Goal: Task Accomplishment & Management: Manage account settings

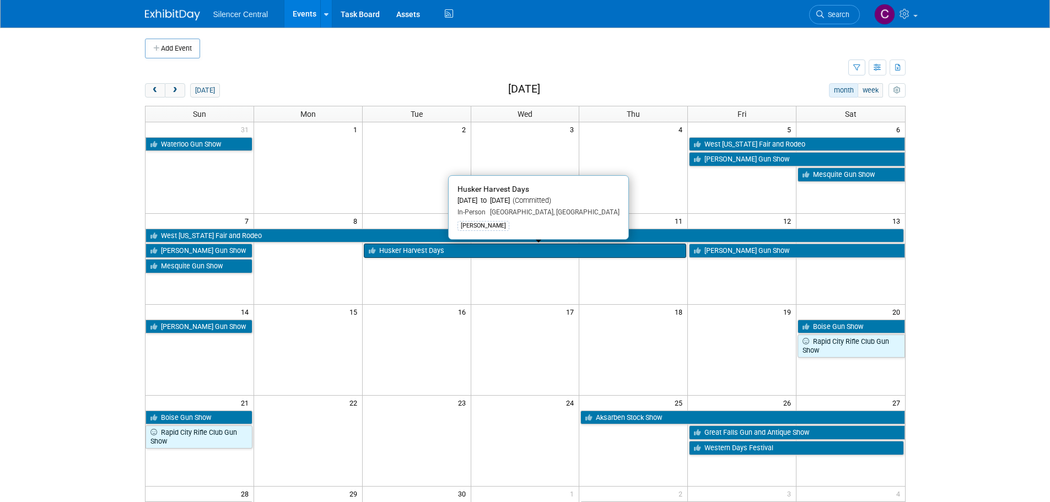
click at [544, 249] on link "Husker Harvest Days" at bounding box center [525, 251] width 323 height 14
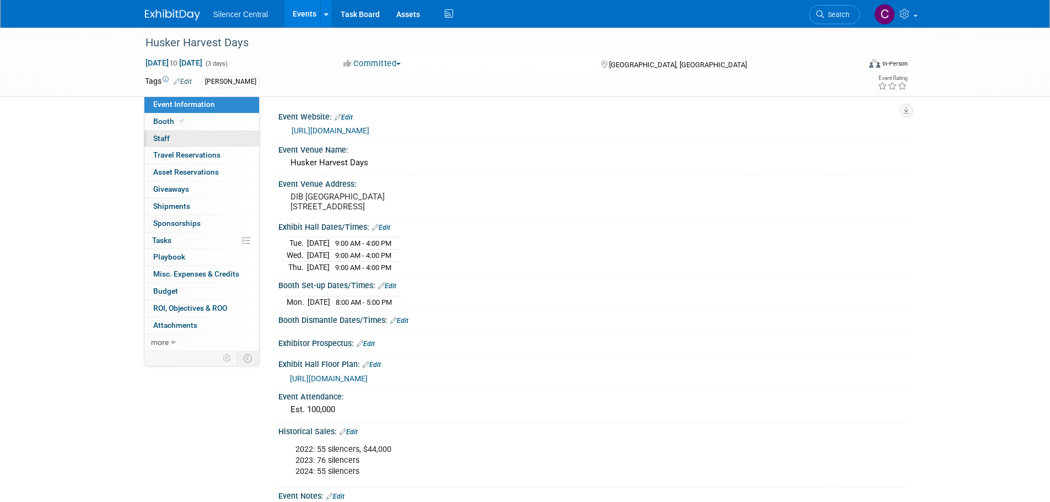
click at [208, 141] on link "0 Staff 0" at bounding box center [201, 139] width 115 height 17
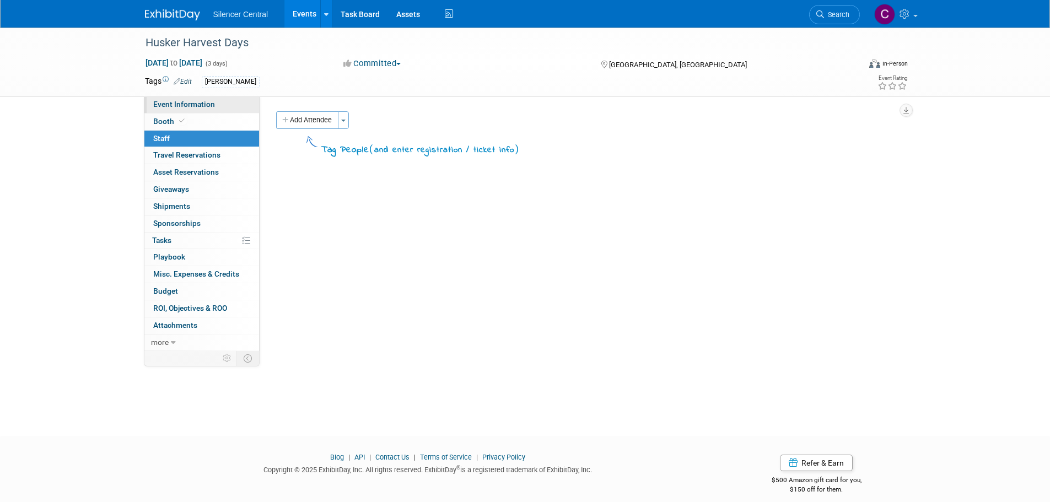
click at [207, 106] on span "Event Information" at bounding box center [184, 104] width 62 height 9
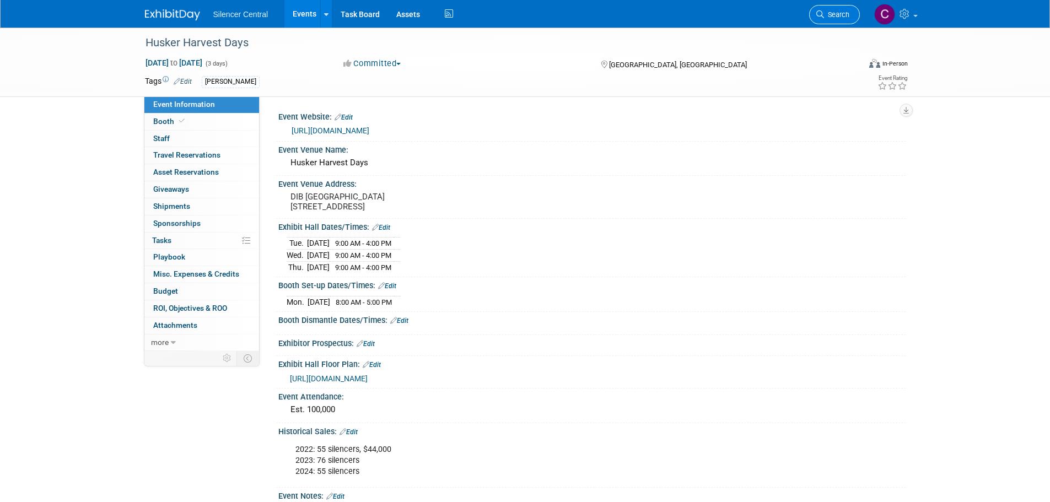
click at [841, 15] on span "Search" at bounding box center [836, 14] width 25 height 8
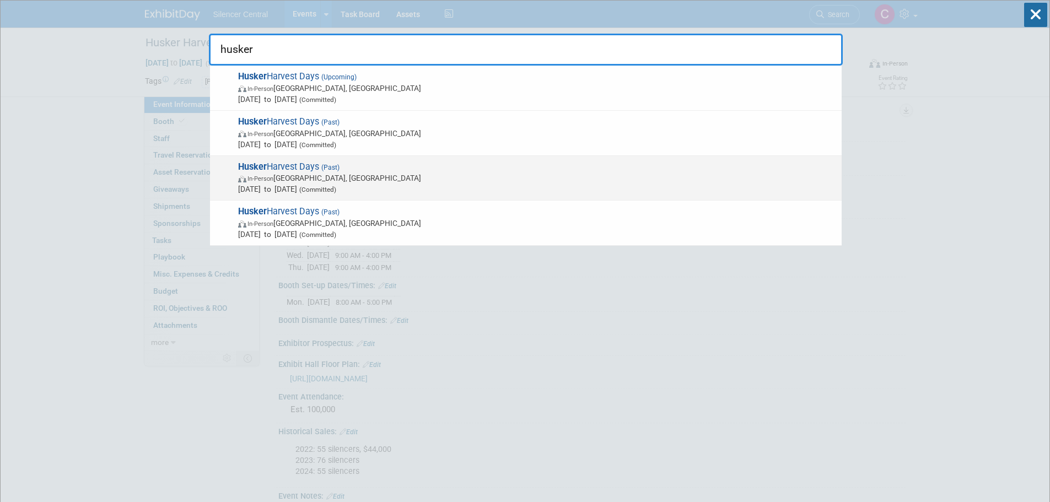
type input "husker"
click at [464, 179] on span "In-Person Wood River, NE" at bounding box center [537, 178] width 598 height 11
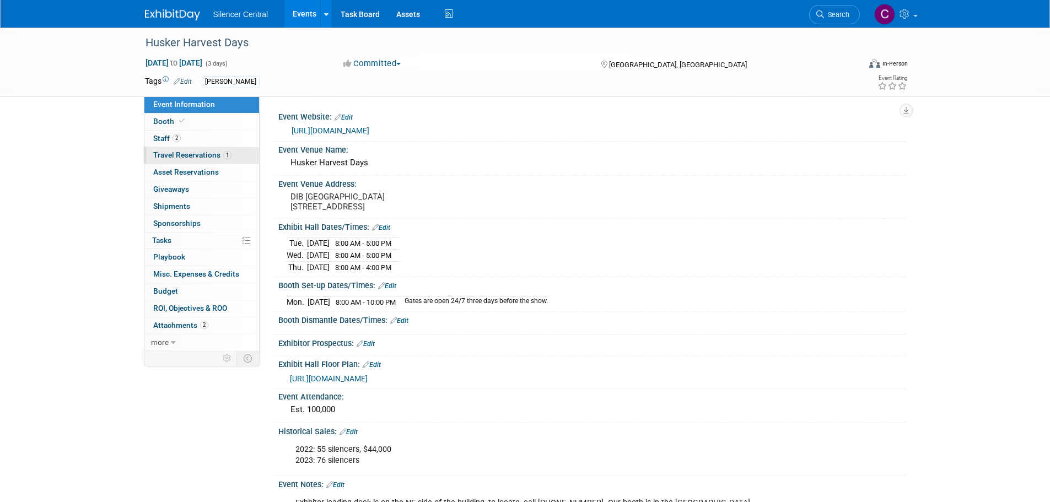
click at [191, 157] on span "Travel Reservations 1" at bounding box center [192, 155] width 78 height 9
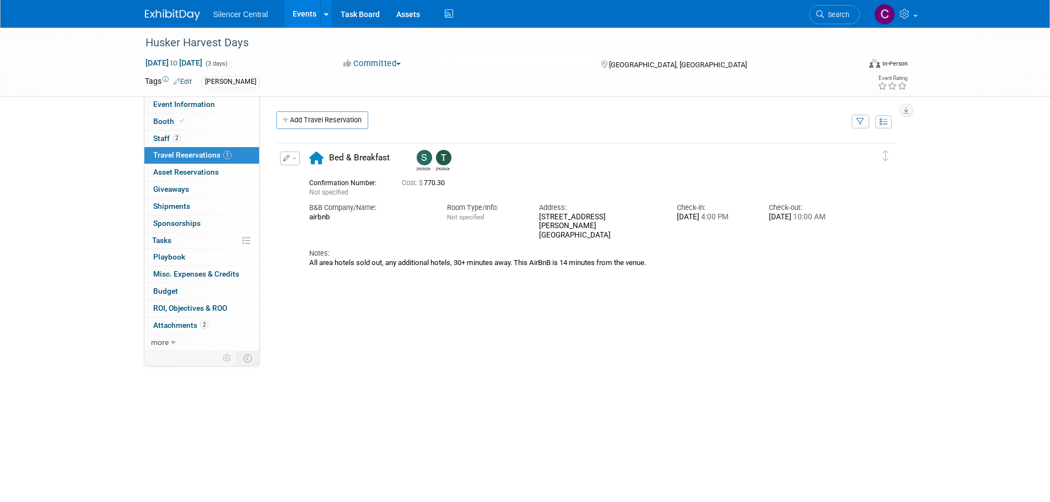
click at [175, 13] on img at bounding box center [172, 14] width 55 height 11
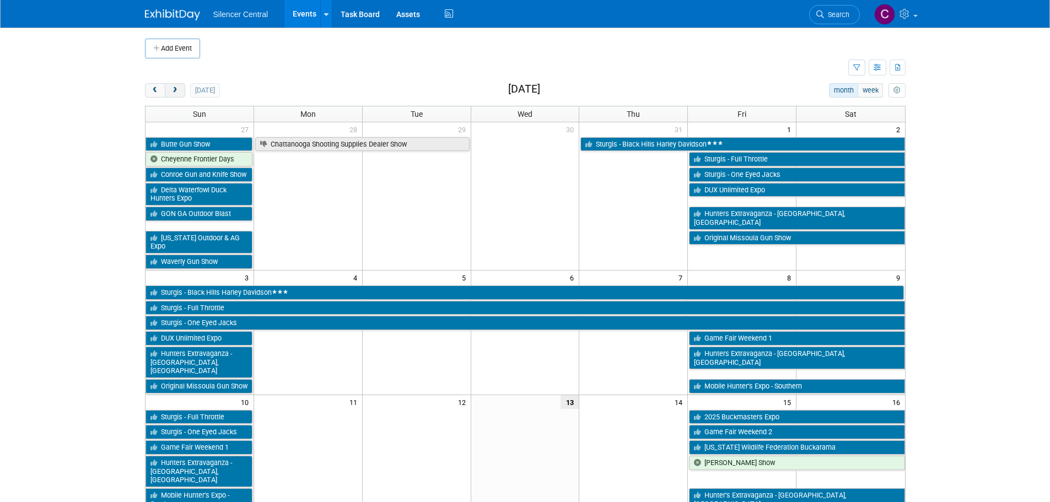
click at [175, 93] on span "next" at bounding box center [175, 90] width 8 height 7
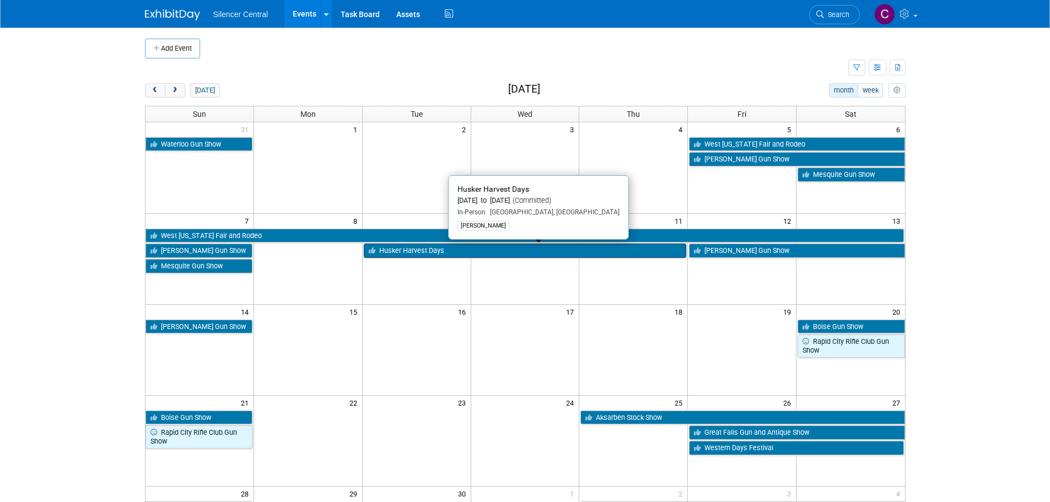
click at [409, 249] on link "Husker Harvest Days" at bounding box center [525, 251] width 323 height 14
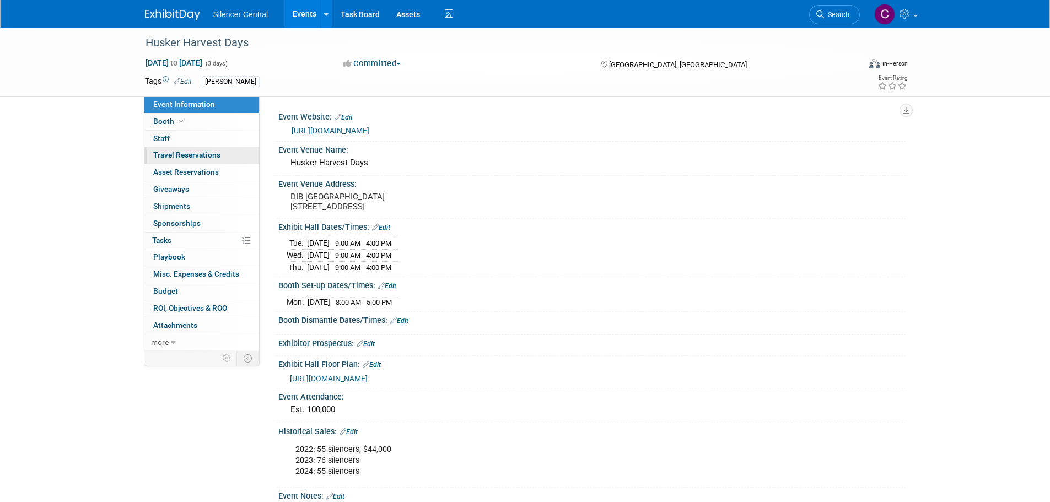
click at [162, 155] on span "Travel Reservations 0" at bounding box center [186, 155] width 67 height 9
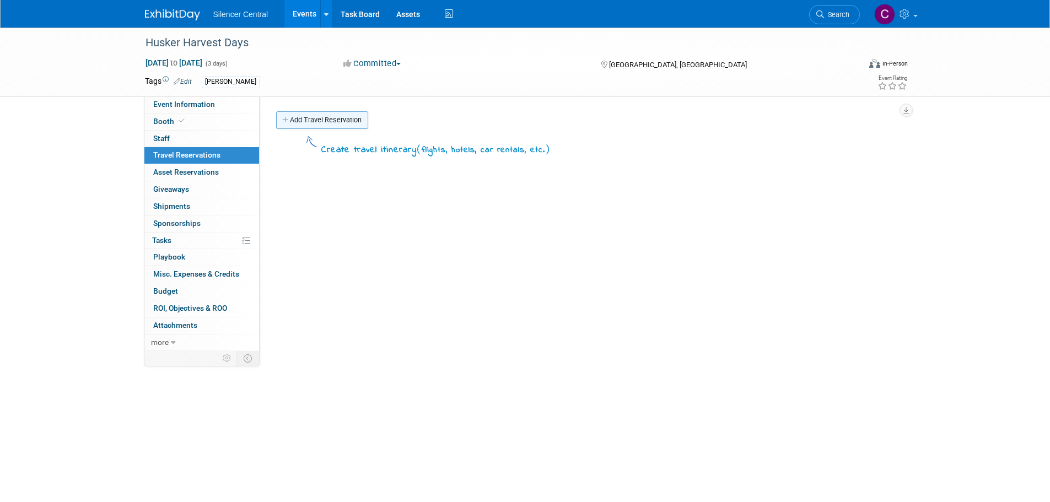
click at [320, 120] on link "Add Travel Reservation" at bounding box center [322, 120] width 92 height 18
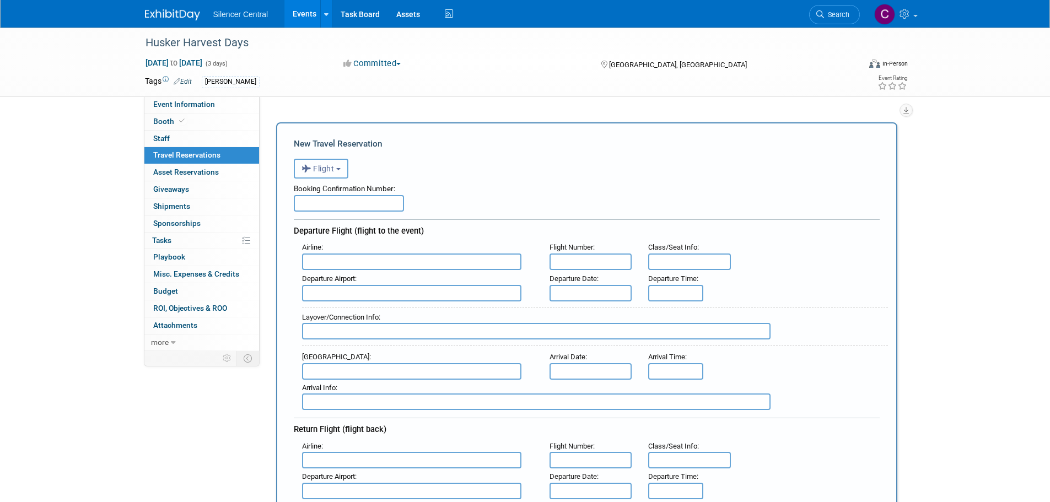
click at [324, 175] on button "Flight" at bounding box center [321, 169] width 55 height 20
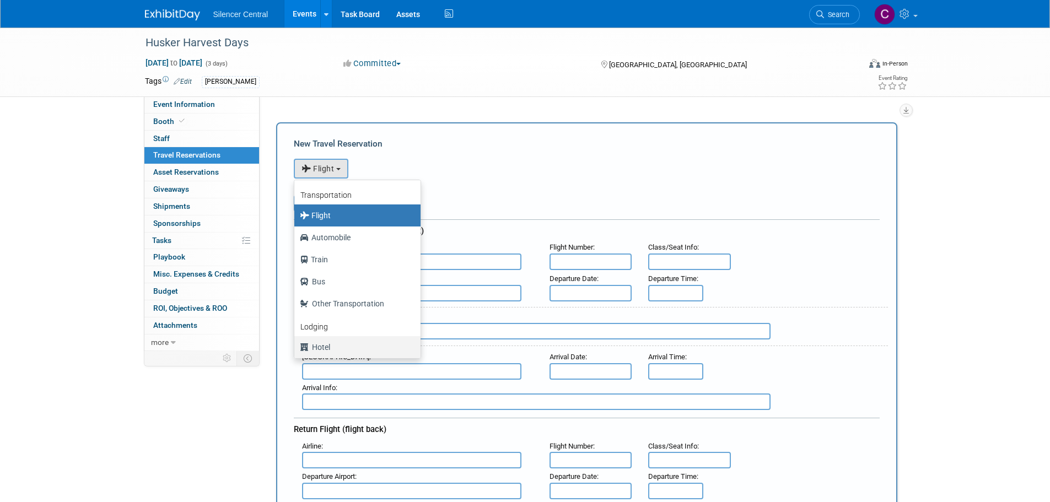
click at [339, 348] on label "Hotel" at bounding box center [355, 347] width 110 height 18
click at [296, 348] on input "Hotel" at bounding box center [292, 345] width 7 height 7
select select "6"
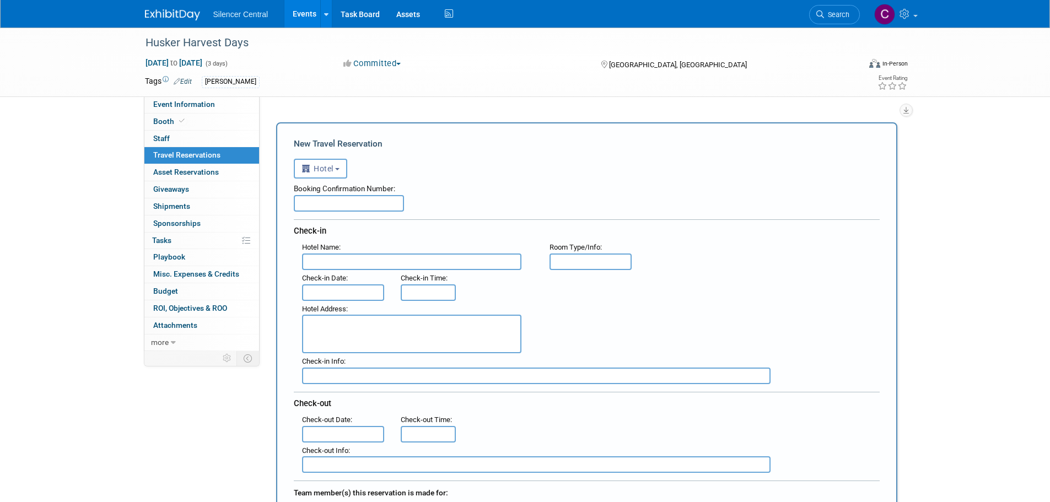
click at [341, 205] on input "text" at bounding box center [349, 203] width 110 height 17
click at [351, 208] on input "text" at bounding box center [349, 203] width 110 height 17
paste input "HMKYQYJJAT"
type input "HMKYQYJJAT"
click at [391, 264] on input "text" at bounding box center [411, 262] width 219 height 17
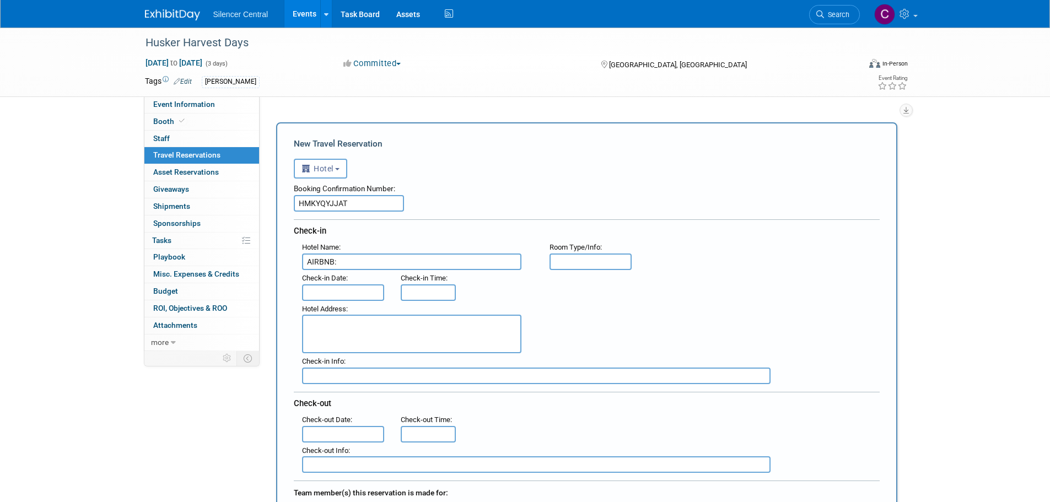
type input "AIRBNB:"
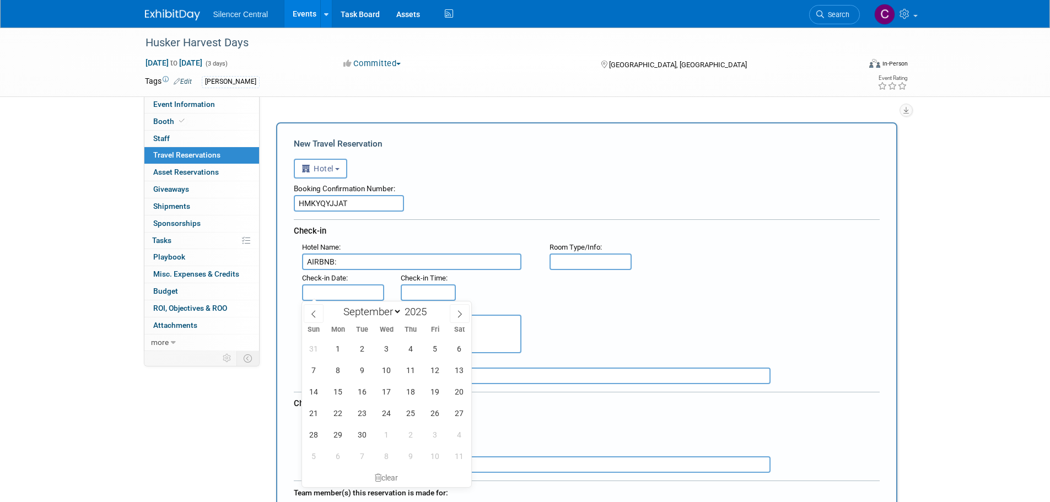
click at [323, 293] on input "text" at bounding box center [343, 292] width 83 height 17
click at [339, 372] on span "8" at bounding box center [338, 370] width 22 height 22
type input "Sep 8, 2025"
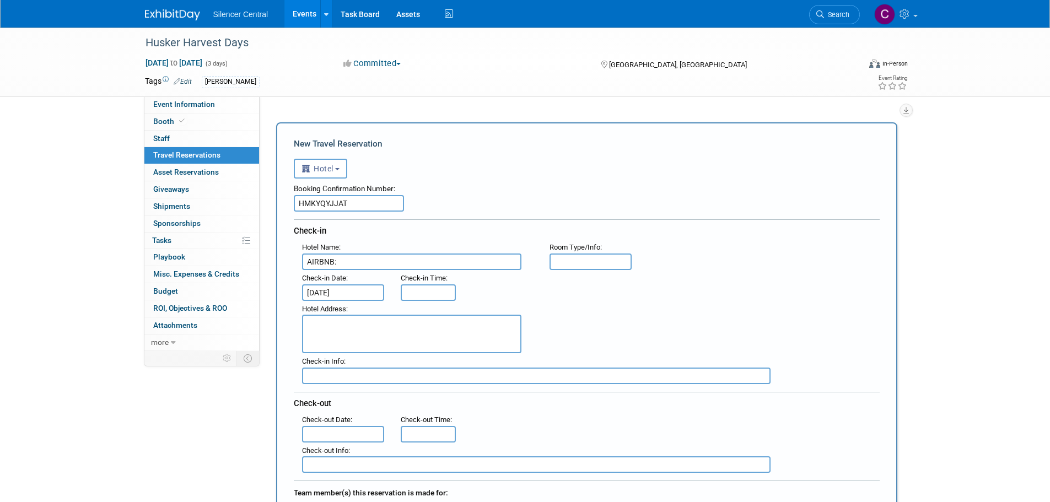
type input "3:00 PM"
click at [433, 292] on input "3:00 PM" at bounding box center [428, 292] width 55 height 17
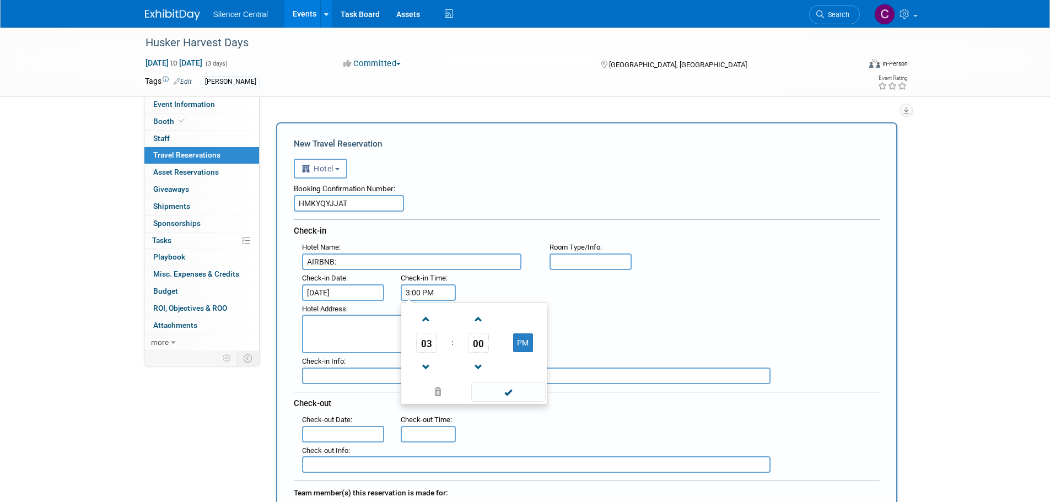
click at [495, 288] on div ": Check-in Date : Sep 8, 2025 Check-in Time : 3:00 PM 03 : 00 PM 12 01 02 03 04…" at bounding box center [591, 285] width 594 height 31
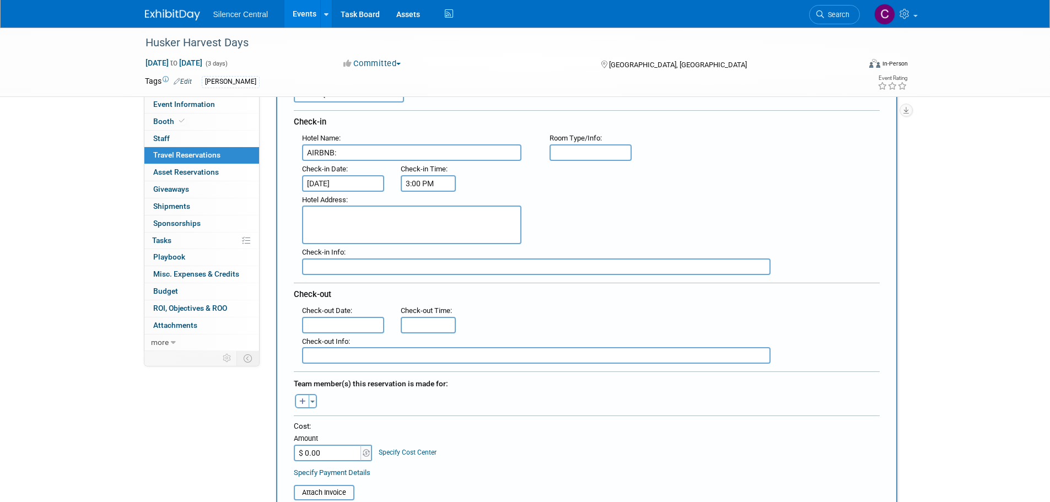
scroll to position [110, 0]
click at [340, 452] on input "$ 0.00" at bounding box center [328, 452] width 69 height 17
type input "$ 458.39"
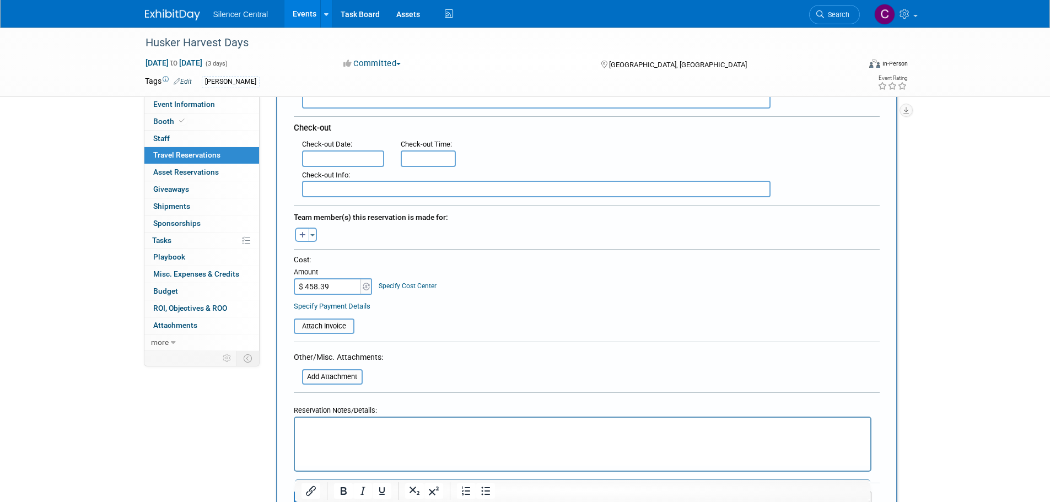
click at [370, 431] on p "Rich Text Area. Press ALT-0 for help." at bounding box center [582, 428] width 563 height 12
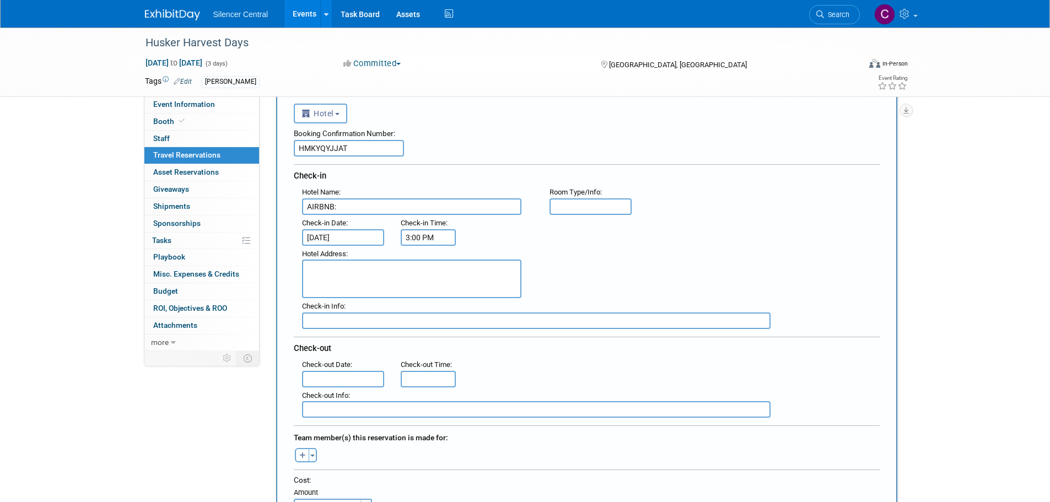
click at [561, 210] on input "text" at bounding box center [591, 206] width 83 height 17
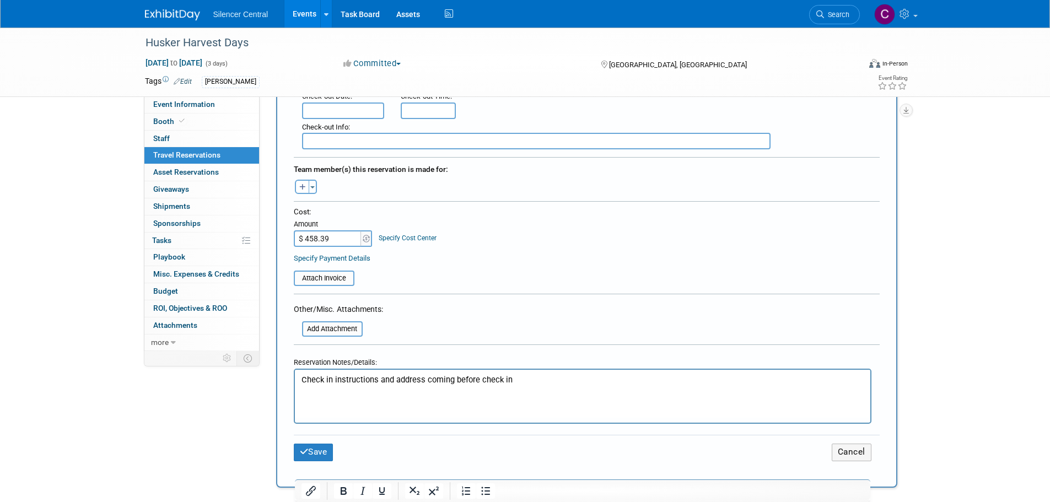
scroll to position [331, 0]
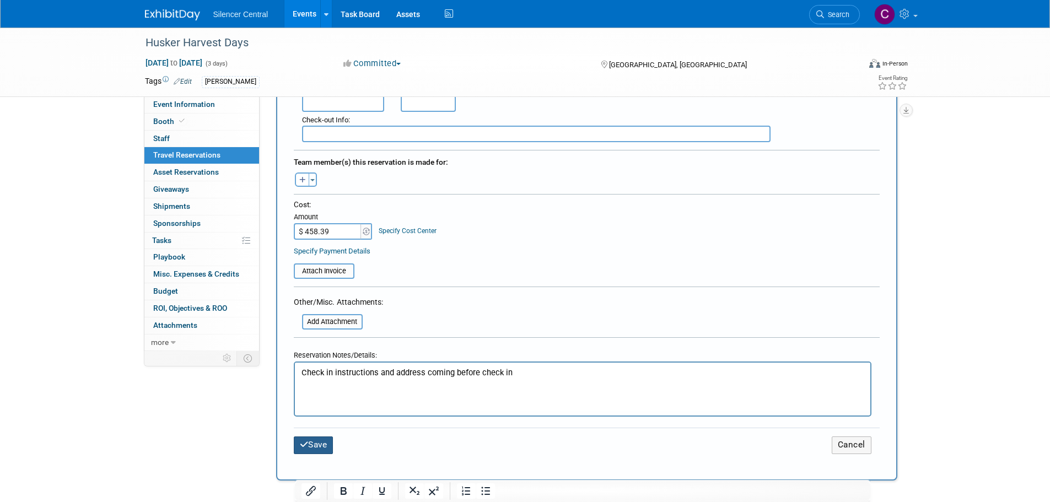
type input "2 Bed 2 Bath"
click at [303, 440] on icon "submit" at bounding box center [304, 444] width 9 height 8
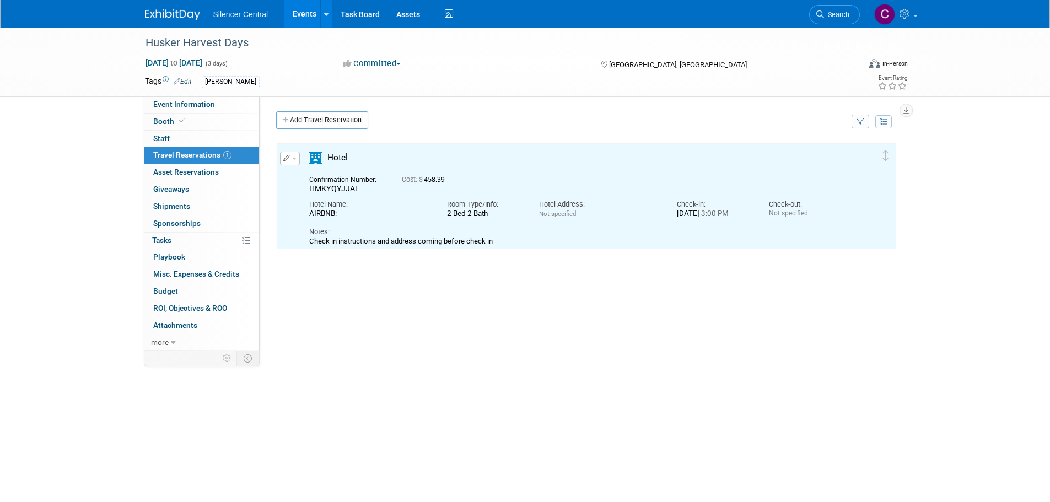
scroll to position [0, 0]
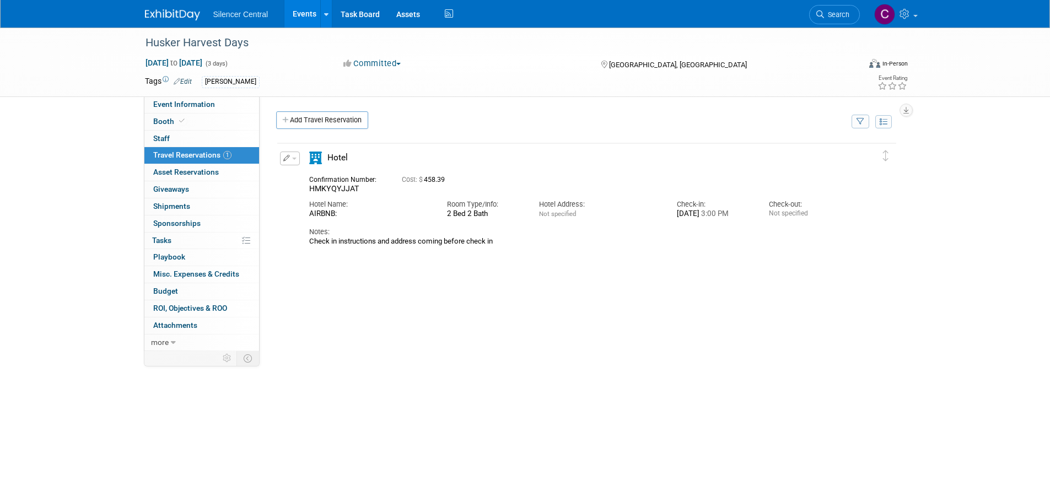
click at [171, 15] on img at bounding box center [172, 14] width 55 height 11
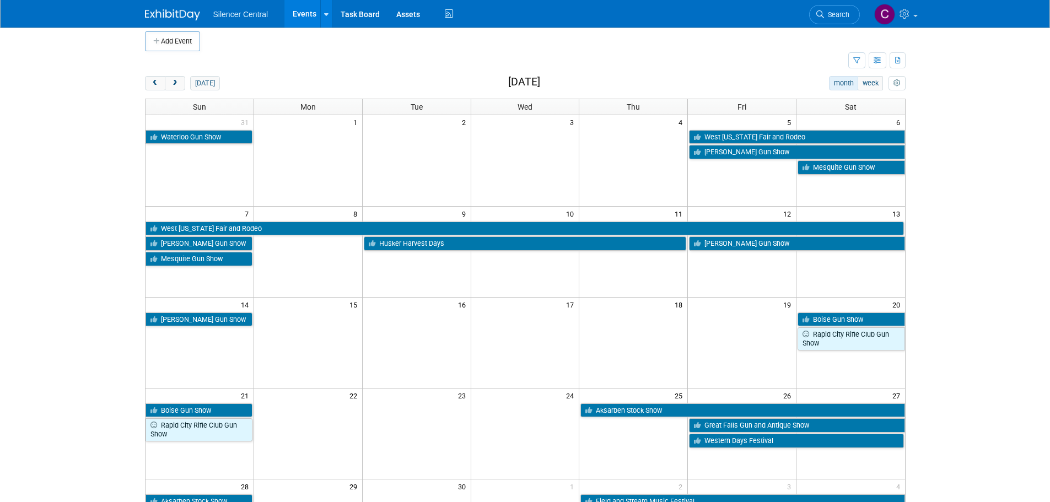
scroll to position [55, 0]
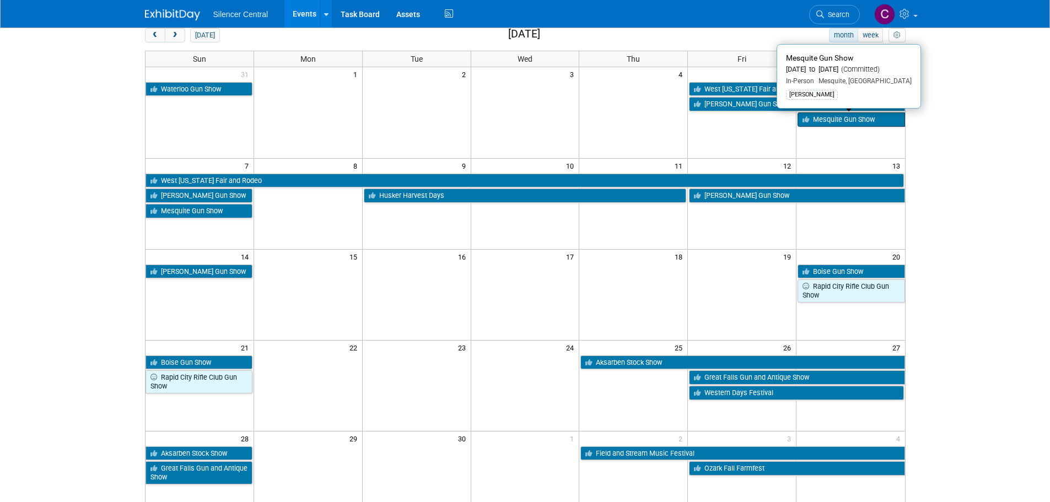
click at [834, 122] on link "Mesquite Gun Show" at bounding box center [851, 119] width 107 height 14
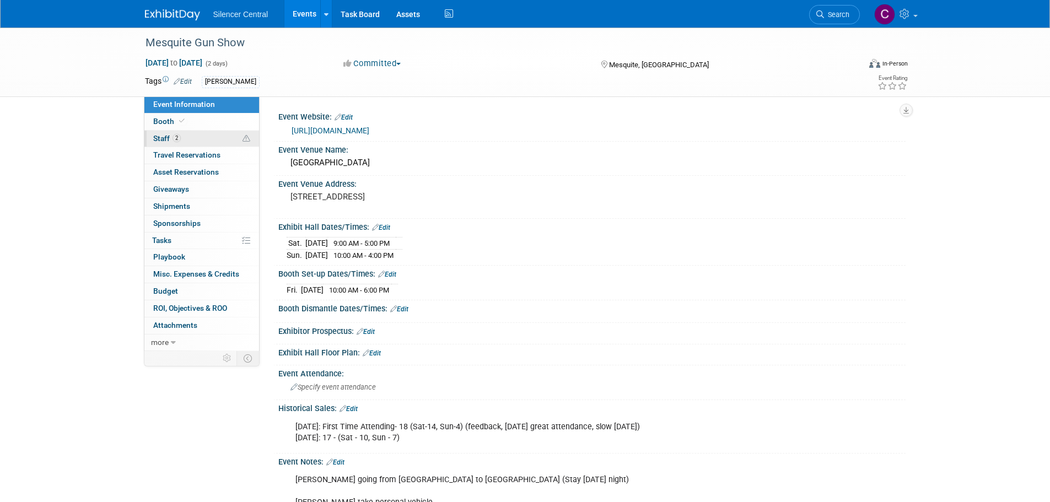
click at [195, 139] on link "2 Staff 2" at bounding box center [201, 139] width 115 height 17
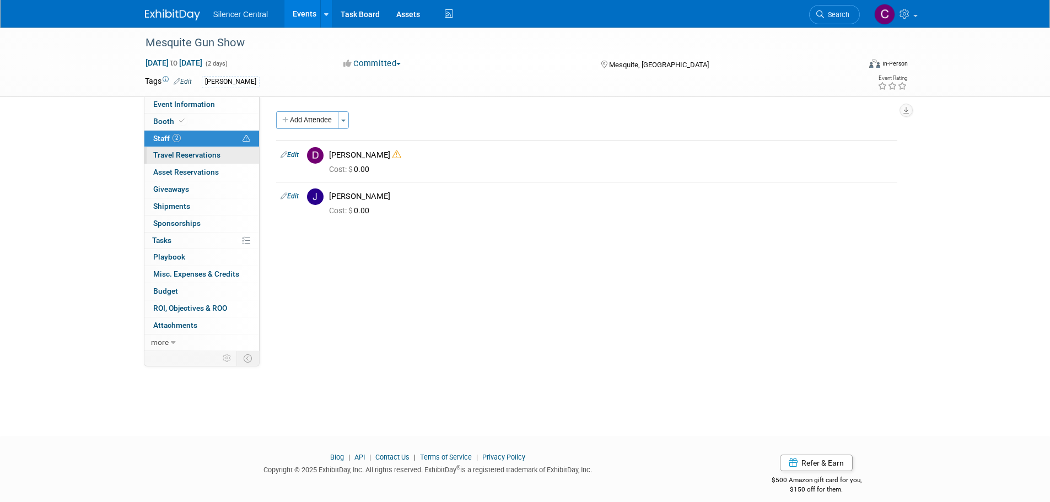
click at [187, 157] on span "Travel Reservations 0" at bounding box center [186, 155] width 67 height 9
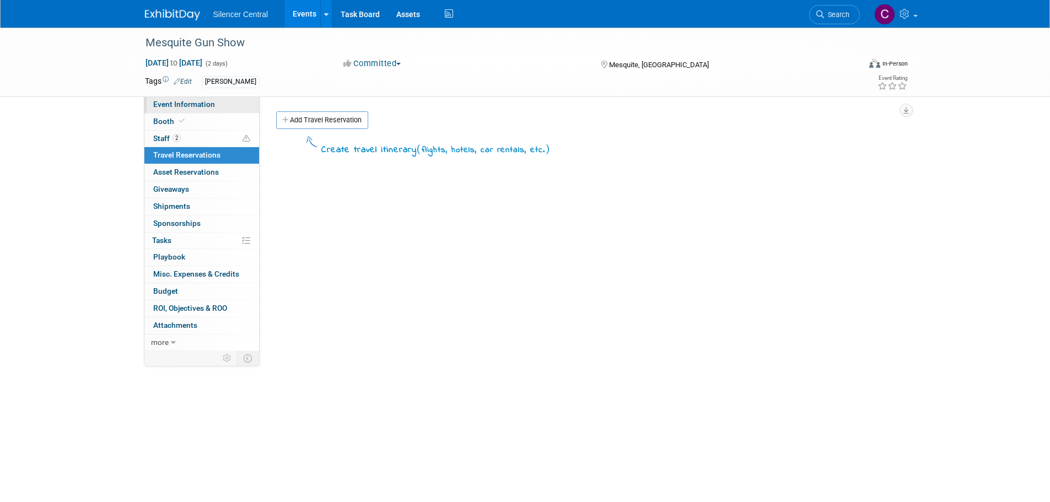
click at [202, 102] on span "Event Information" at bounding box center [184, 104] width 62 height 9
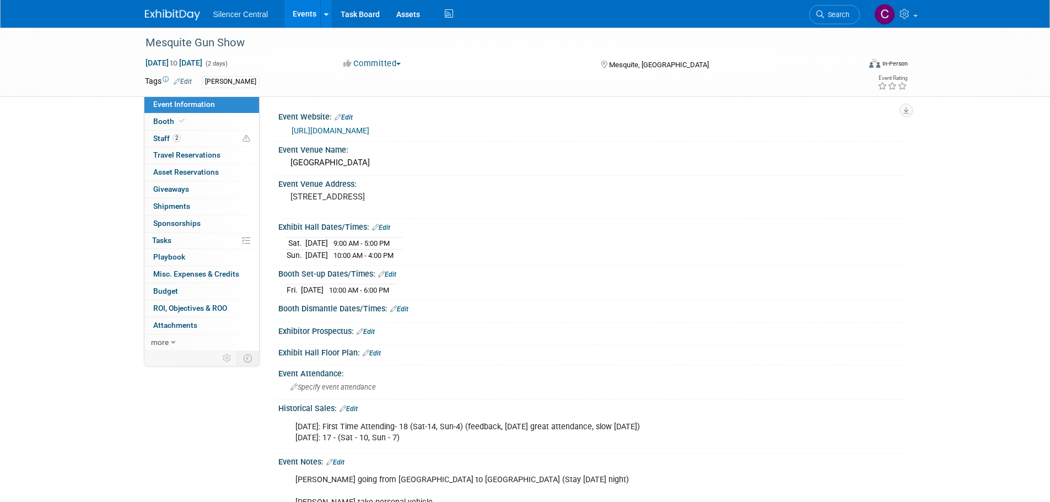
click at [176, 14] on img at bounding box center [172, 14] width 55 height 11
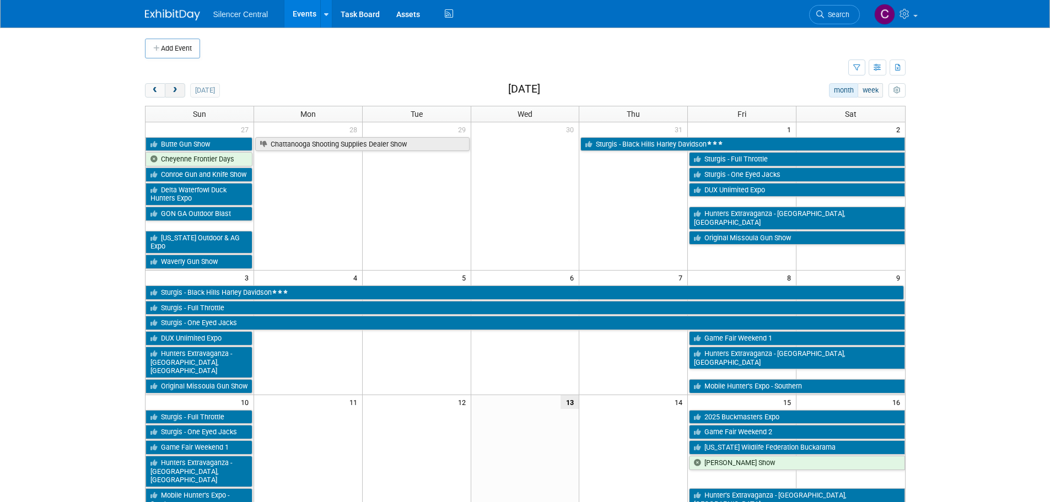
click at [172, 90] on span "next" at bounding box center [175, 90] width 8 height 7
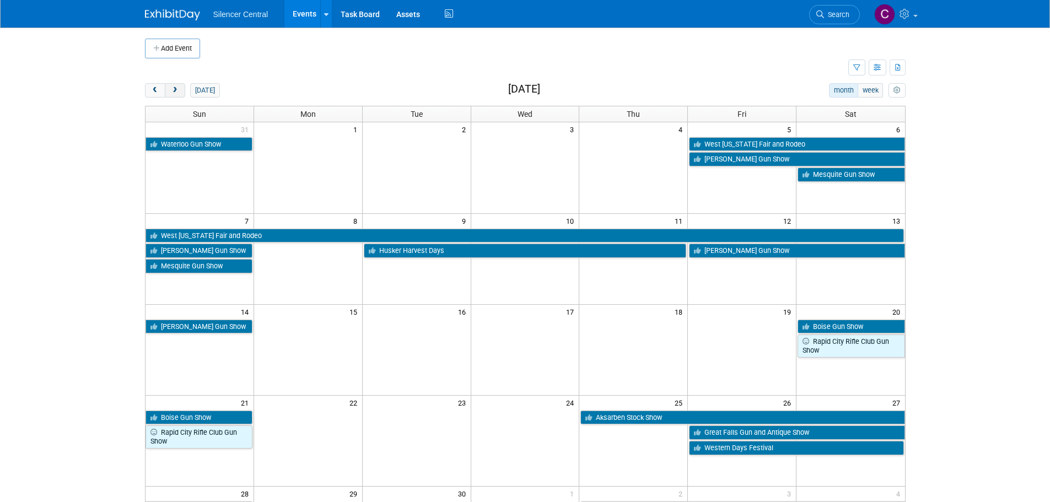
click at [180, 94] on button "next" at bounding box center [175, 90] width 20 height 14
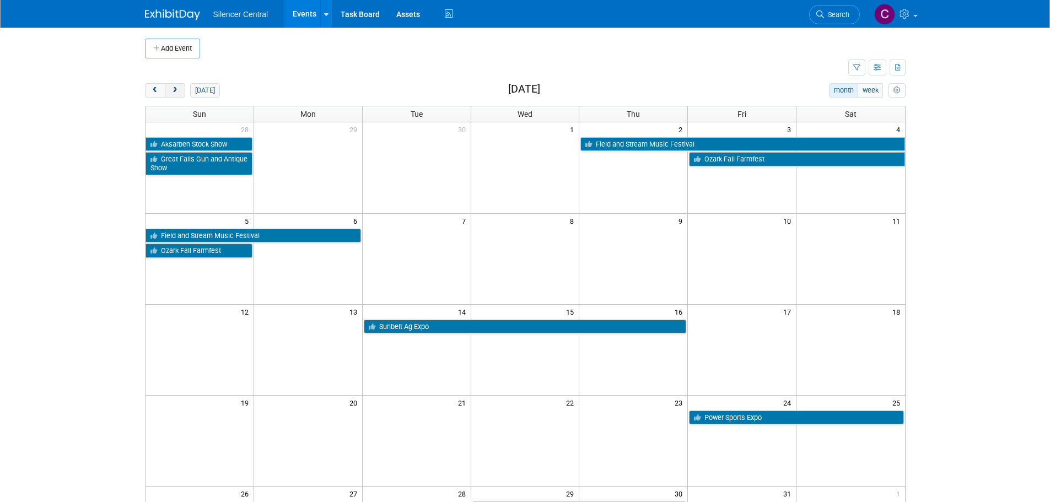
click at [180, 94] on button "next" at bounding box center [175, 90] width 20 height 14
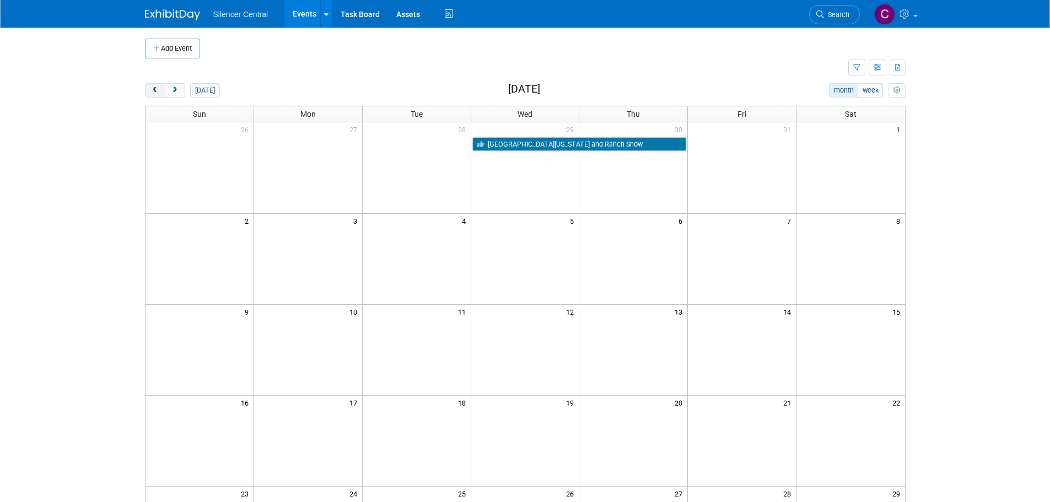
click at [150, 95] on button "prev" at bounding box center [155, 90] width 20 height 14
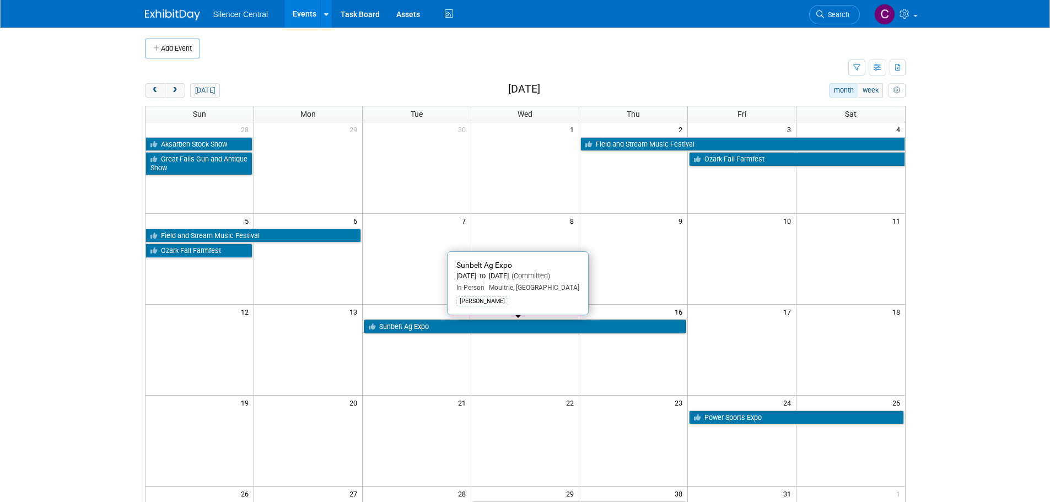
click at [380, 331] on link "Sunbelt Ag Expo" at bounding box center [525, 327] width 323 height 14
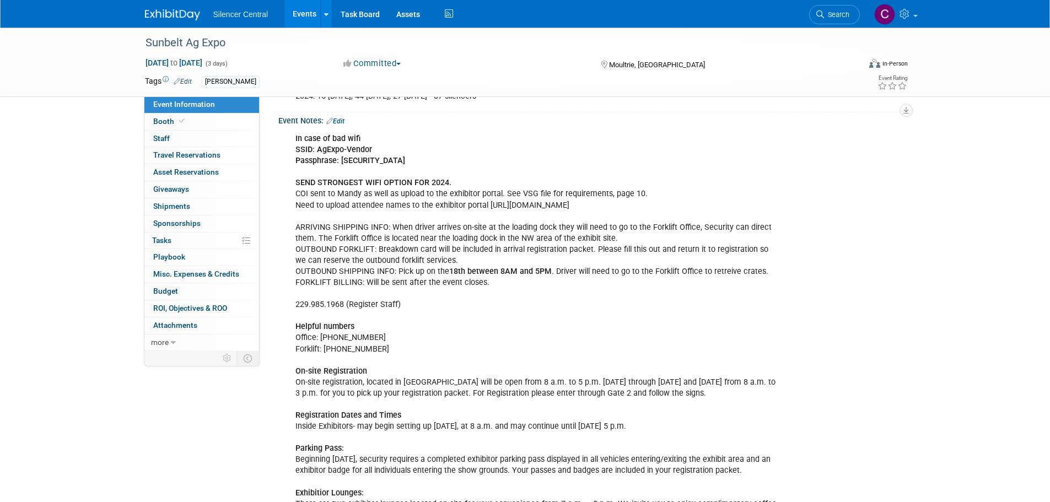
scroll to position [312, 0]
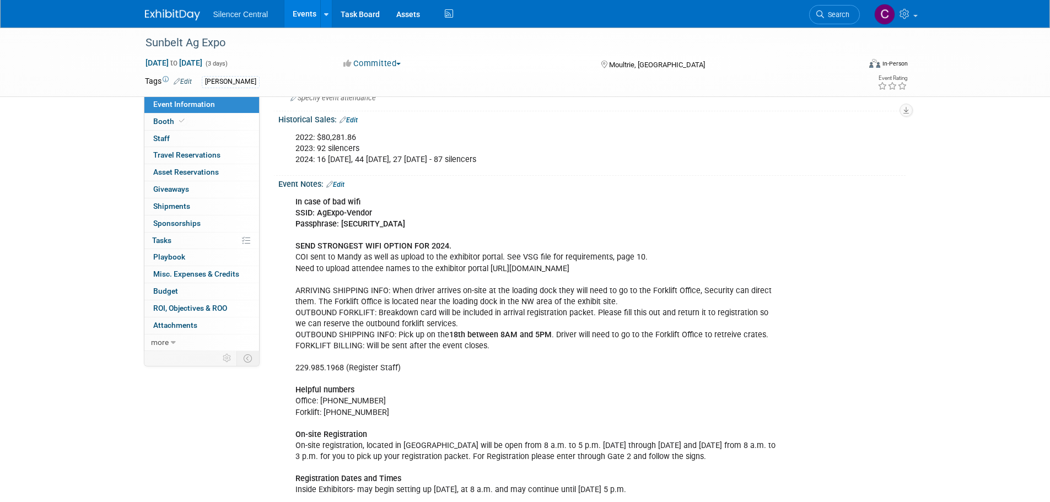
click at [345, 182] on link "Edit" at bounding box center [335, 185] width 18 height 8
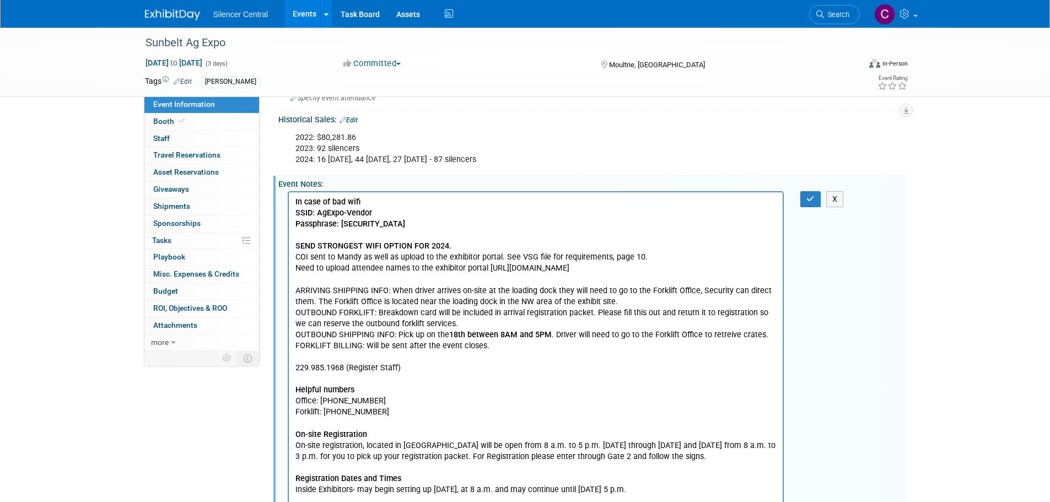
scroll to position [0, 0]
drag, startPoint x: 514, startPoint y: 348, endPoint x: 295, endPoint y: 292, distance: 226.0
click at [295, 292] on p "In case of bad wifi SSID: AgExpo-Vendor Passphrase: m5bagexp2 SEND STRONGEST WI…" at bounding box center [536, 395] width 482 height 399
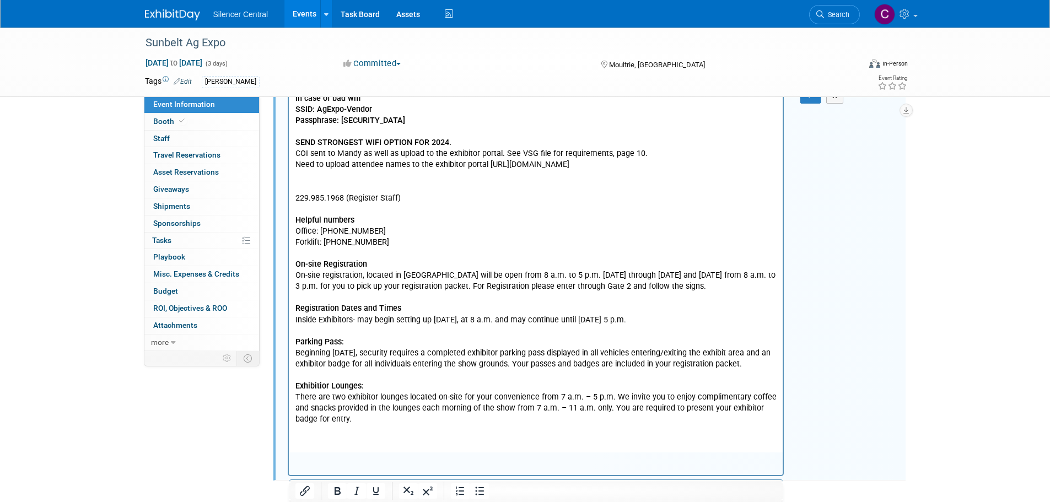
scroll to position [257, 0]
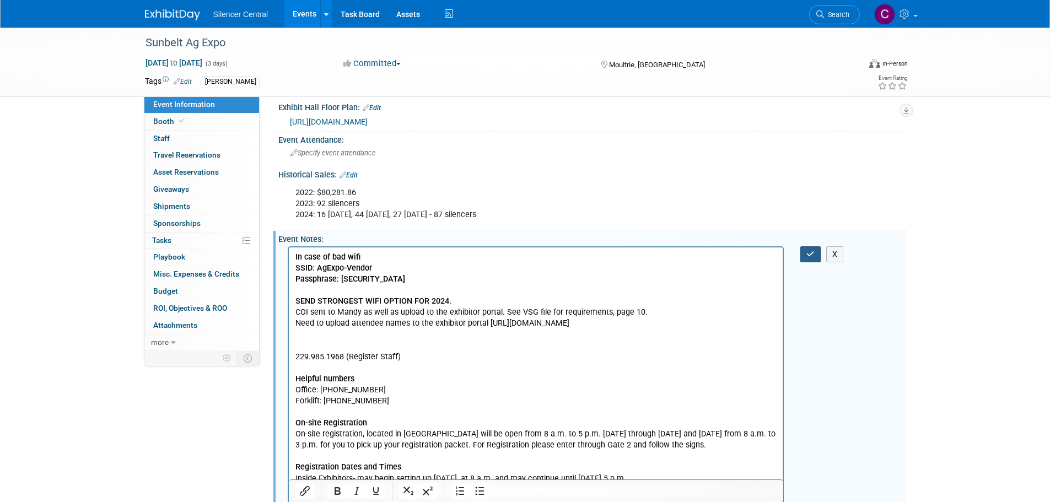
drag, startPoint x: 807, startPoint y: 249, endPoint x: 802, endPoint y: 259, distance: 10.4
click at [807, 250] on icon "button" at bounding box center [811, 254] width 8 height 8
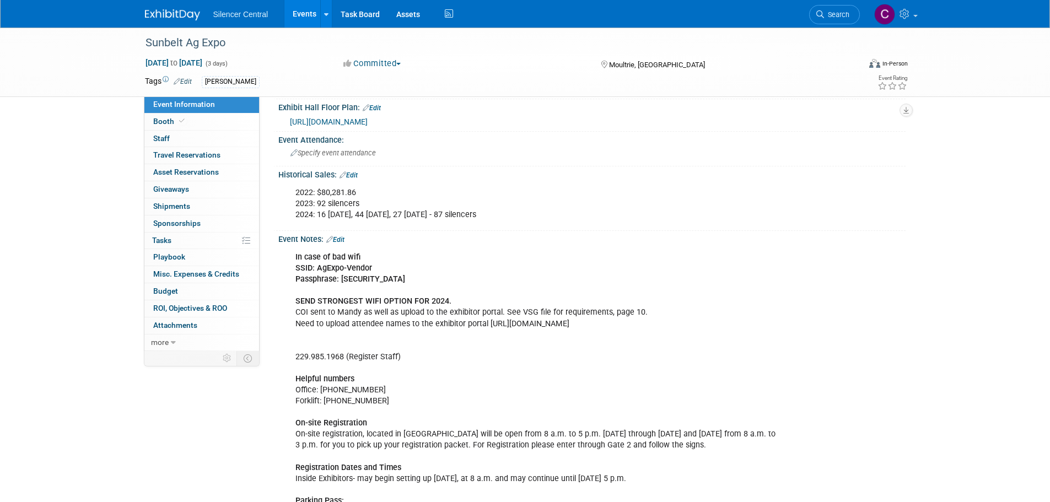
click at [158, 12] on img at bounding box center [172, 14] width 55 height 11
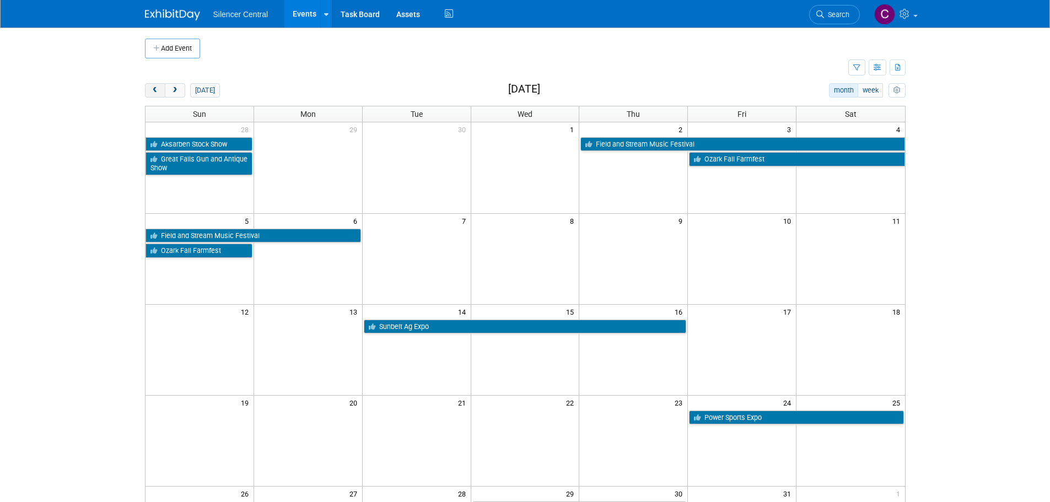
click at [146, 88] on button "prev" at bounding box center [155, 90] width 20 height 14
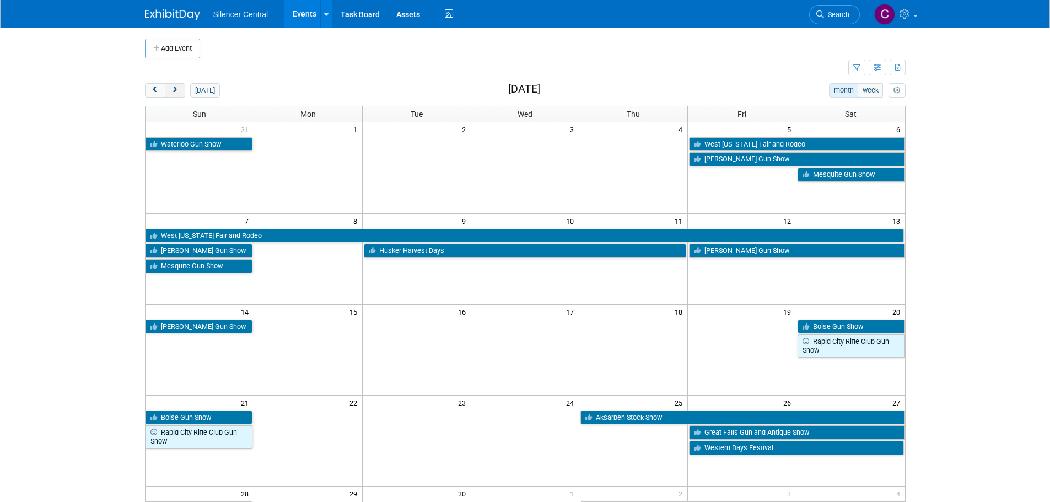
click at [171, 90] on span "next" at bounding box center [175, 90] width 8 height 7
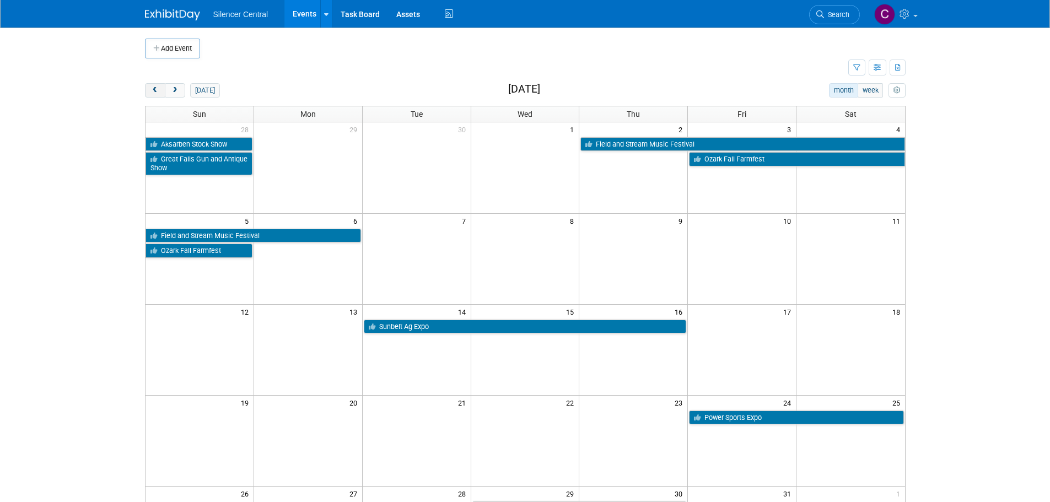
click at [158, 89] on span "prev" at bounding box center [155, 90] width 8 height 7
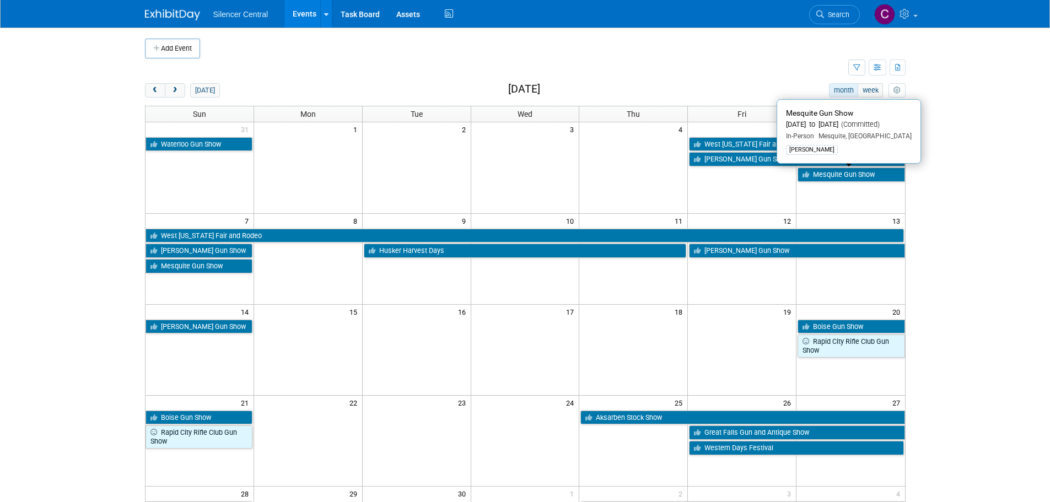
click at [841, 179] on link "Mesquite Gun Show" at bounding box center [851, 175] width 107 height 14
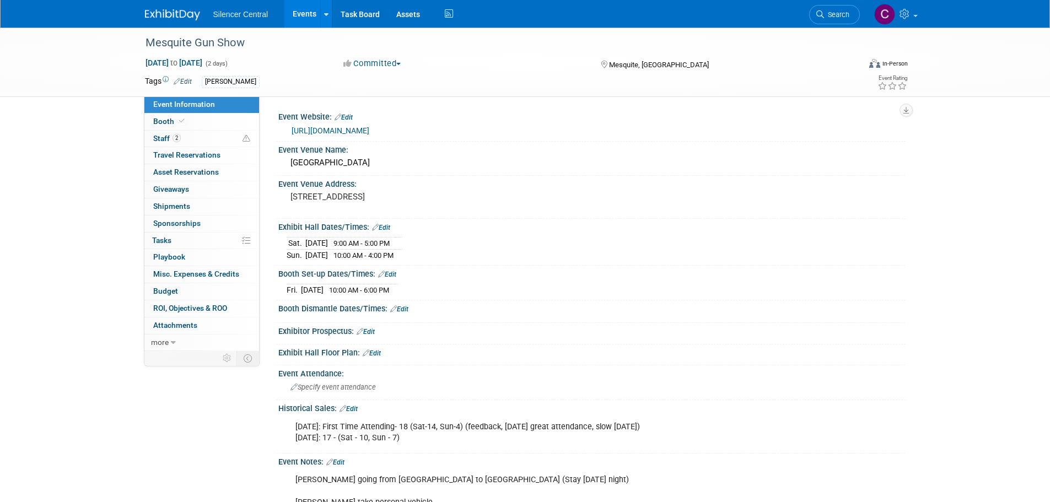
click at [369, 129] on link "https://premiergunshows.com/gun-show/mesquite-gun-show/" at bounding box center [331, 130] width 78 height 9
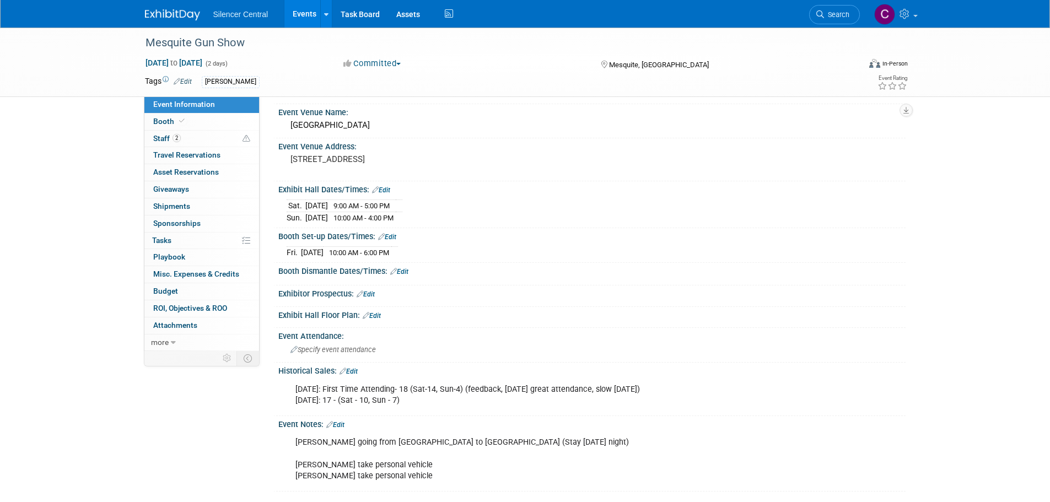
scroll to position [110, 0]
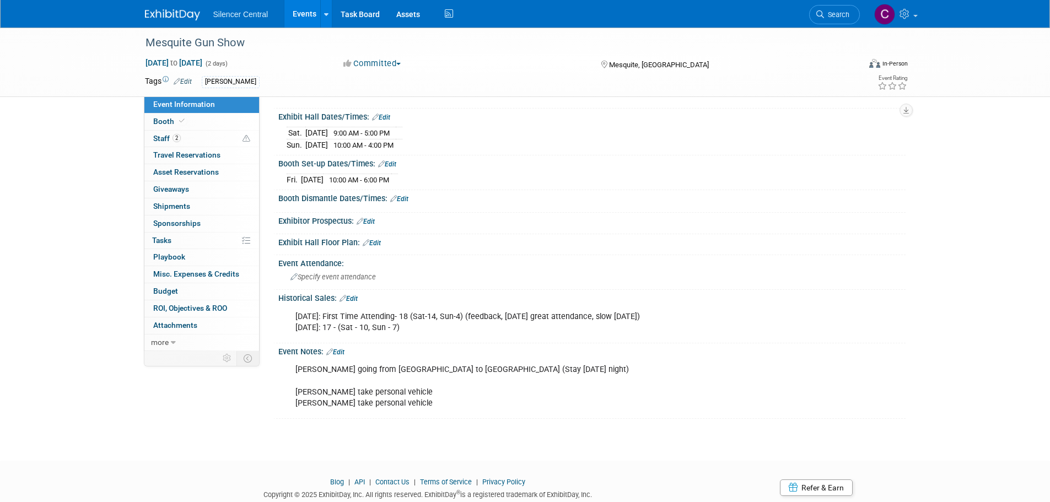
click at [173, 17] on img at bounding box center [172, 14] width 55 height 11
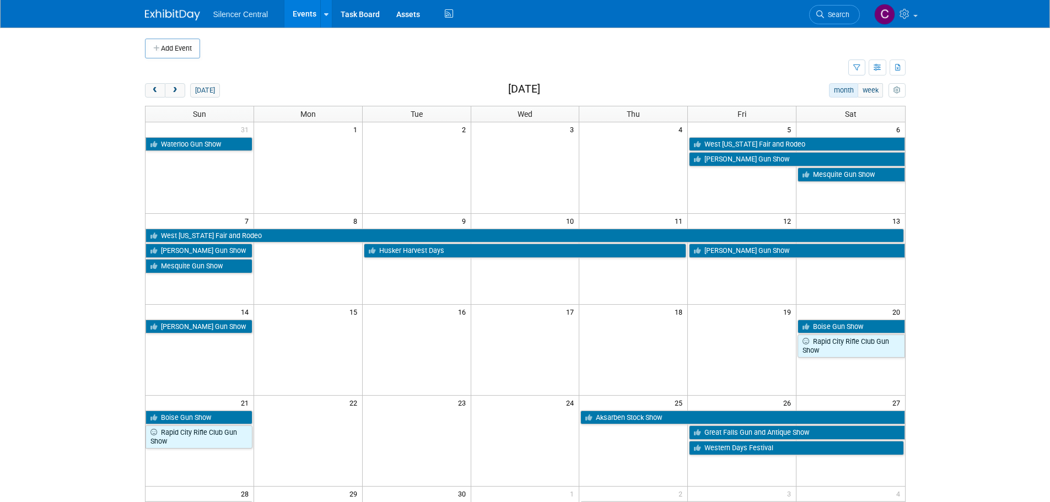
drag, startPoint x: 174, startPoint y: 91, endPoint x: 189, endPoint y: 103, distance: 18.8
click at [174, 90] on span "next" at bounding box center [175, 90] width 8 height 7
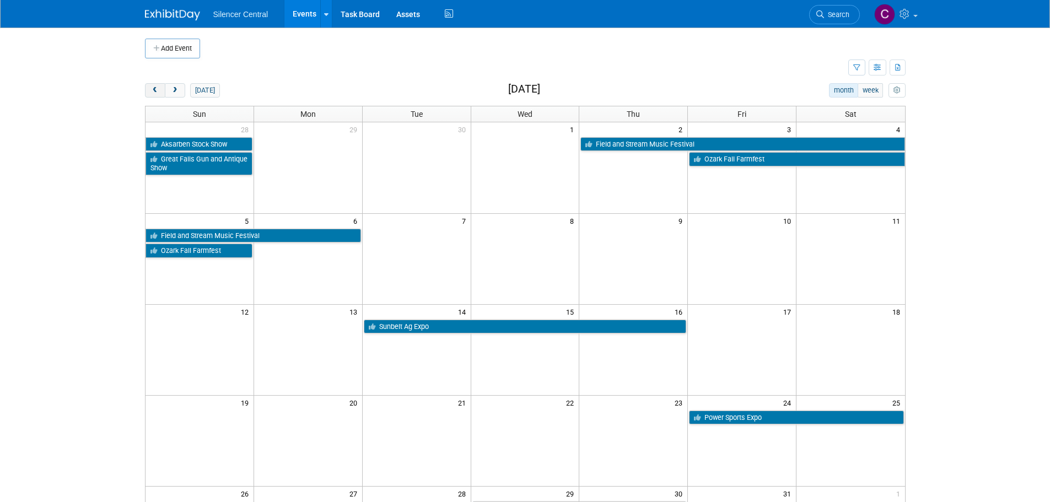
click at [158, 89] on span "prev" at bounding box center [155, 90] width 8 height 7
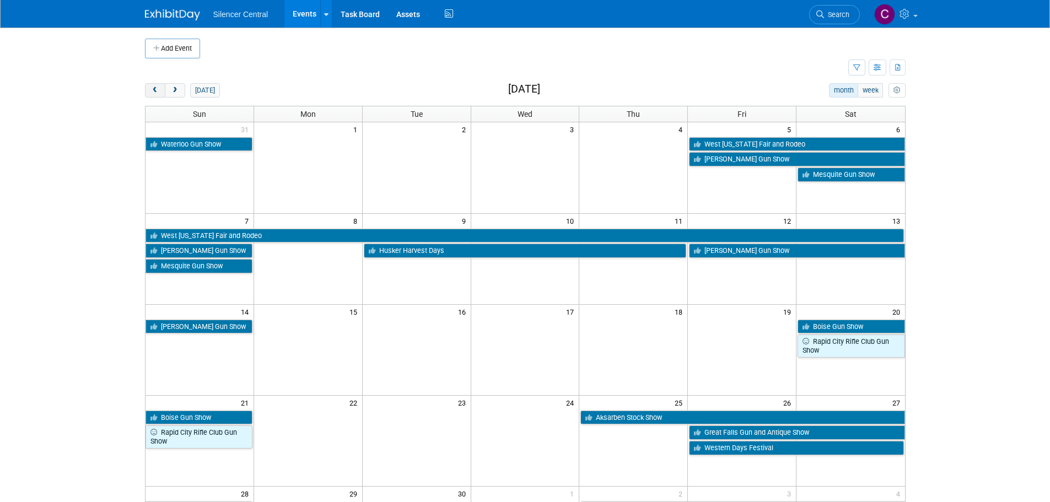
click at [155, 93] on span "prev" at bounding box center [155, 90] width 8 height 7
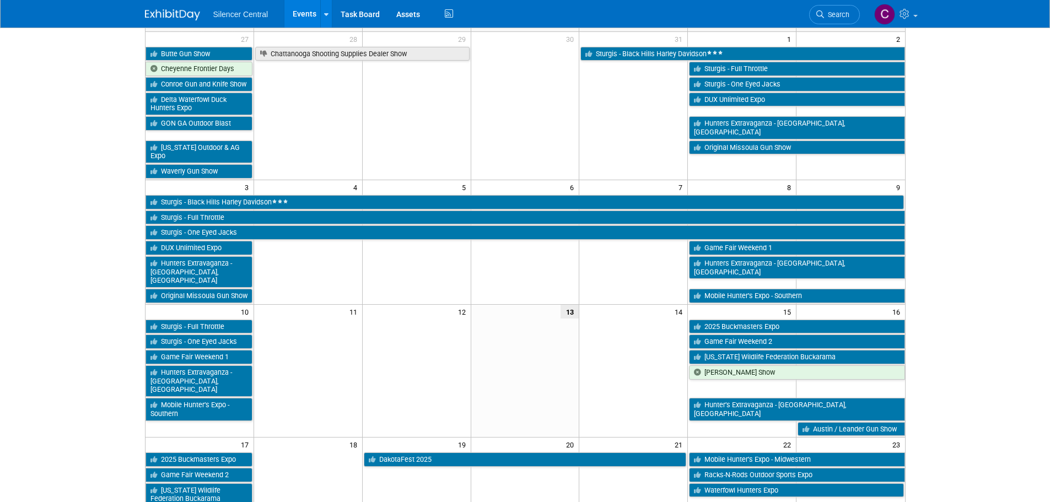
scroll to position [110, 0]
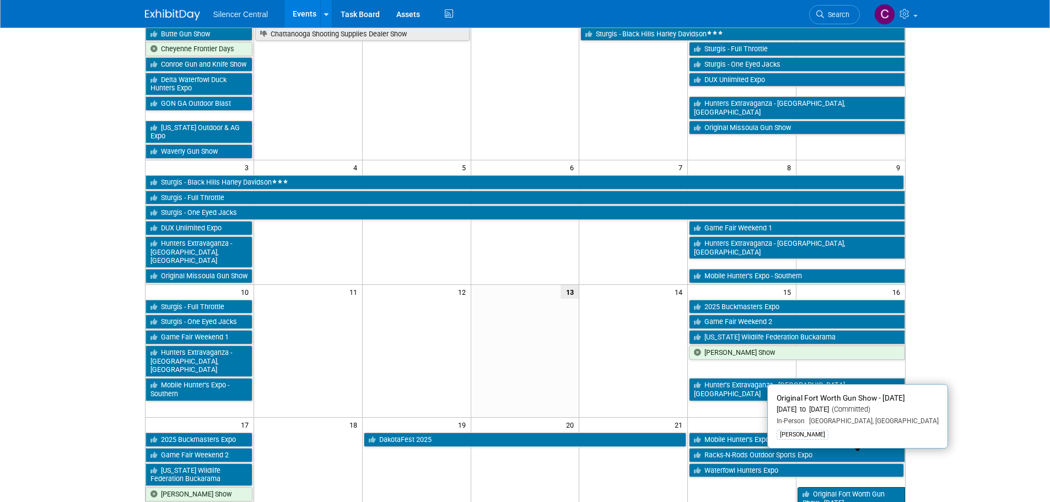
click at [853, 487] on link "Original Fort Worth Gun Show - [DATE]" at bounding box center [851, 498] width 107 height 23
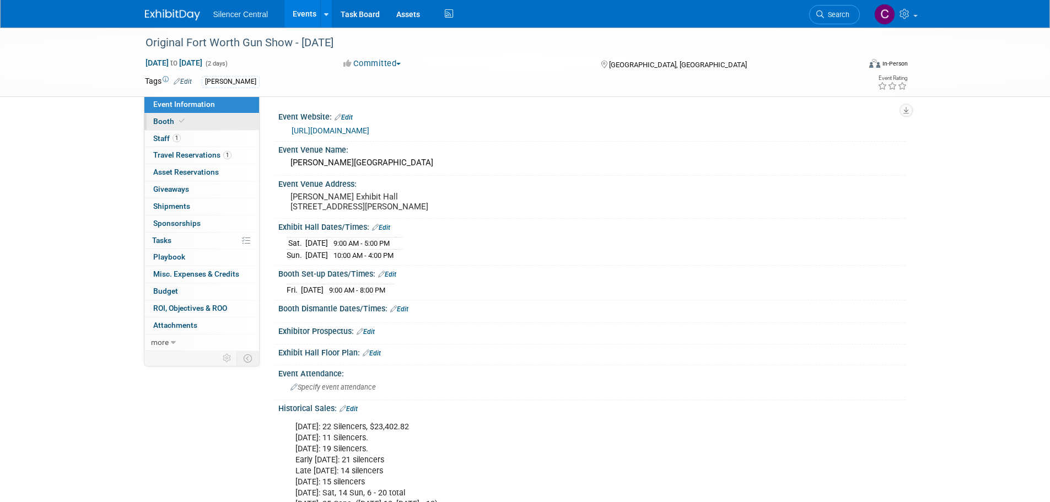
click at [205, 123] on link "Booth" at bounding box center [201, 122] width 115 height 17
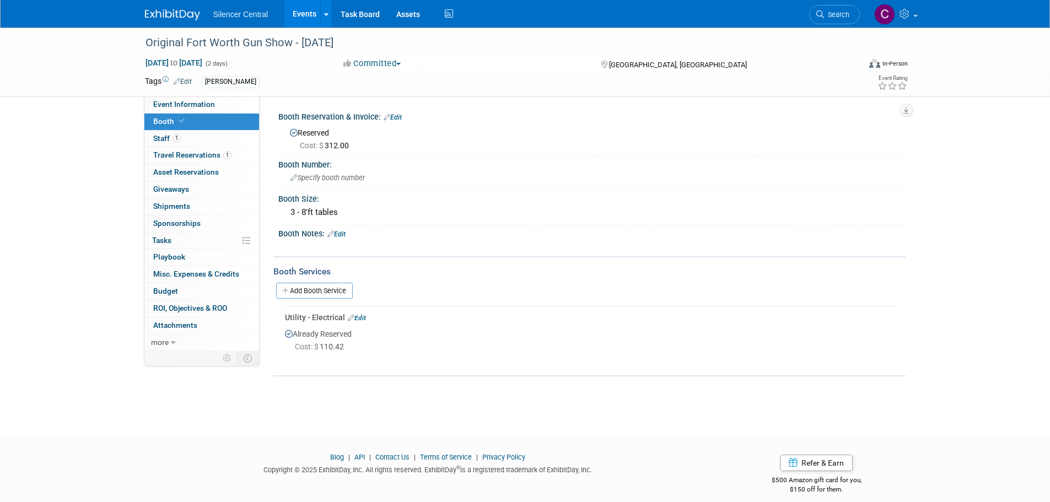
click at [160, 10] on img at bounding box center [172, 14] width 55 height 11
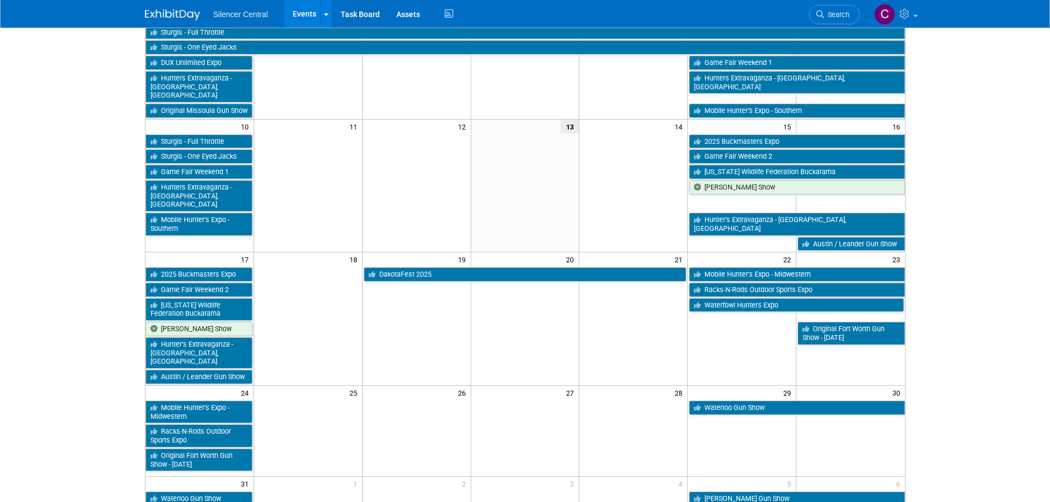
scroll to position [331, 0]
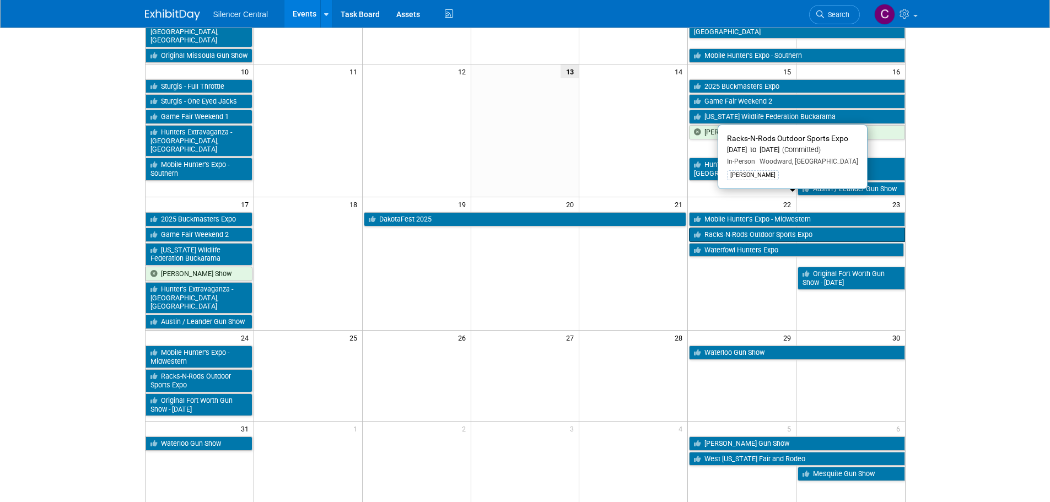
click at [721, 228] on link "Racks-N-Rods Outdoor Sports Expo" at bounding box center [797, 235] width 216 height 14
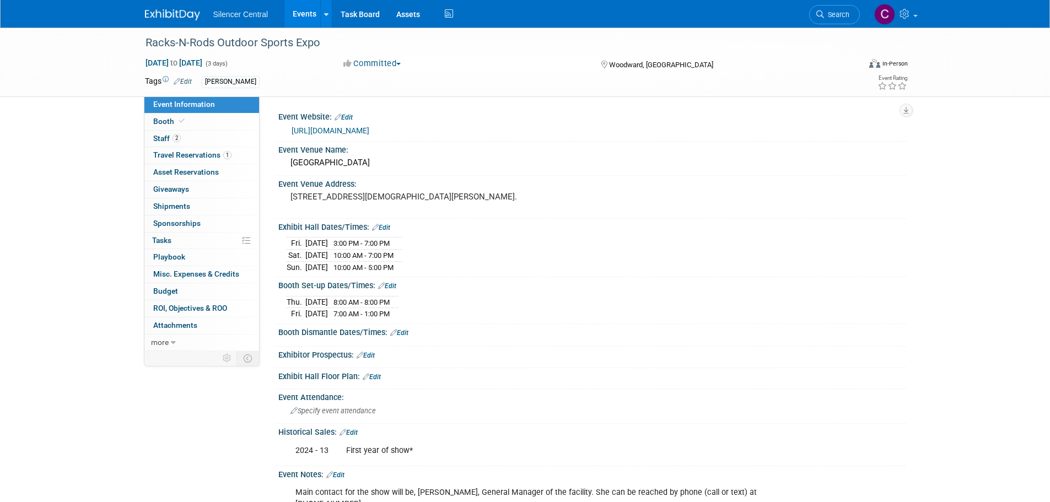
click at [386, 228] on link "Edit" at bounding box center [381, 228] width 18 height 8
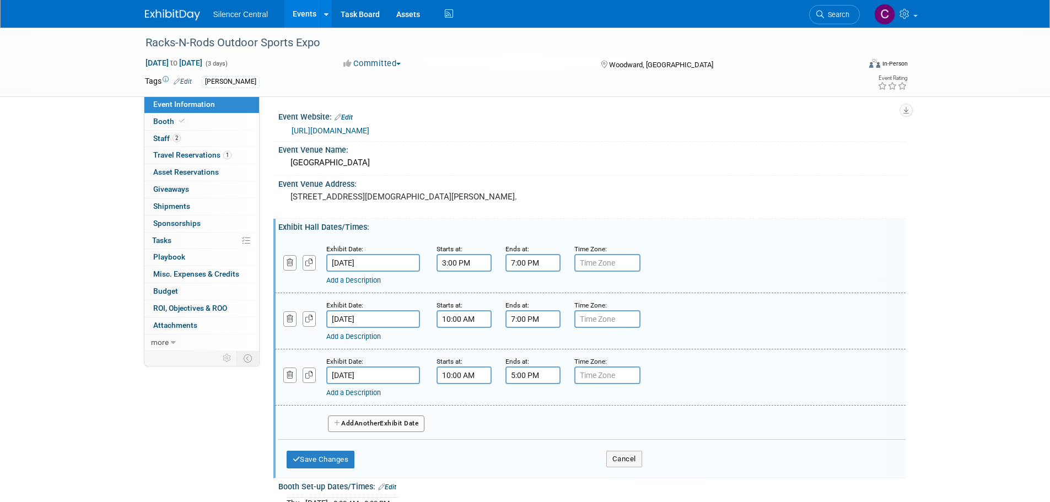
click at [458, 377] on input "10:00 AM" at bounding box center [464, 376] width 55 height 18
click at [461, 444] on span at bounding box center [462, 450] width 19 height 19
click at [464, 405] on span at bounding box center [462, 402] width 19 height 19
type input "11:00 AM"
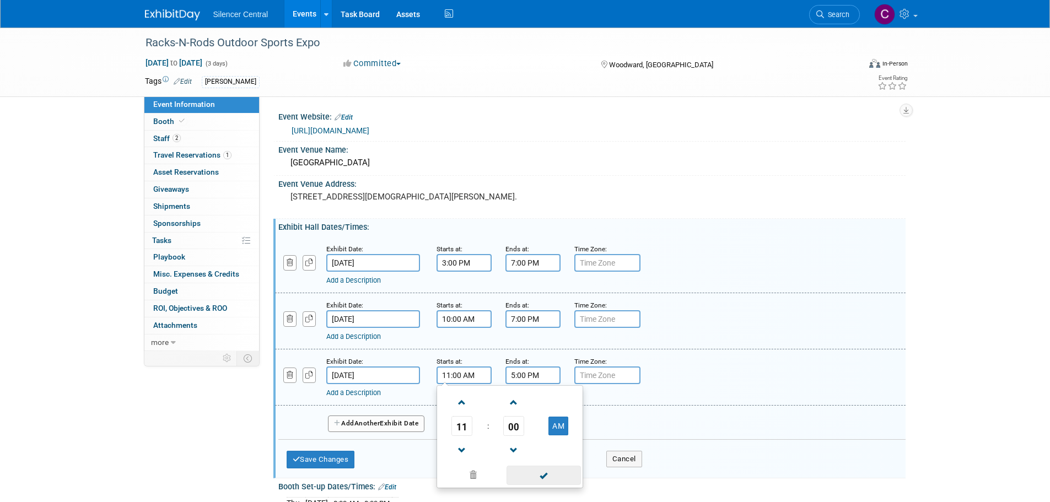
click at [516, 478] on span at bounding box center [544, 475] width 74 height 19
click at [525, 373] on input "5:00 PM" at bounding box center [533, 376] width 55 height 18
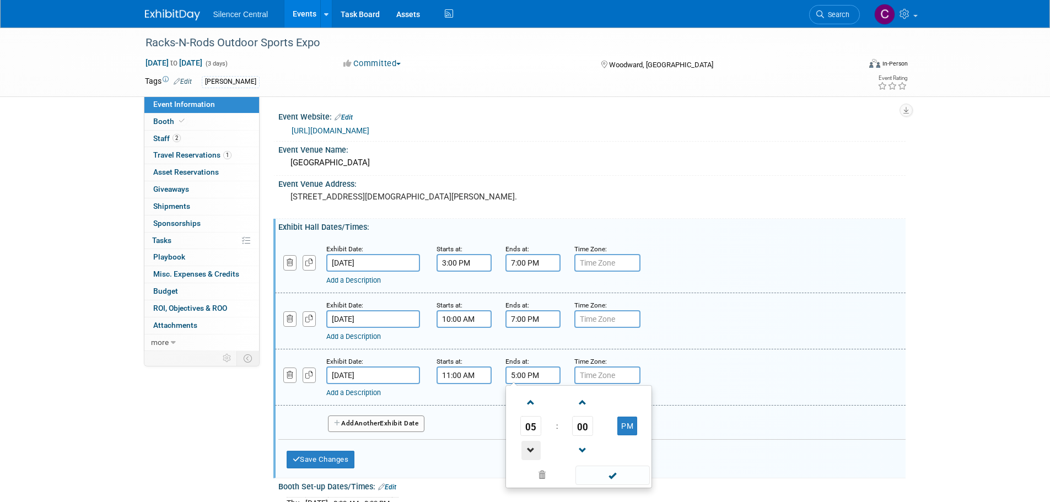
click at [530, 448] on span at bounding box center [531, 450] width 19 height 19
type input "4:00 PM"
click at [597, 471] on span at bounding box center [613, 475] width 74 height 19
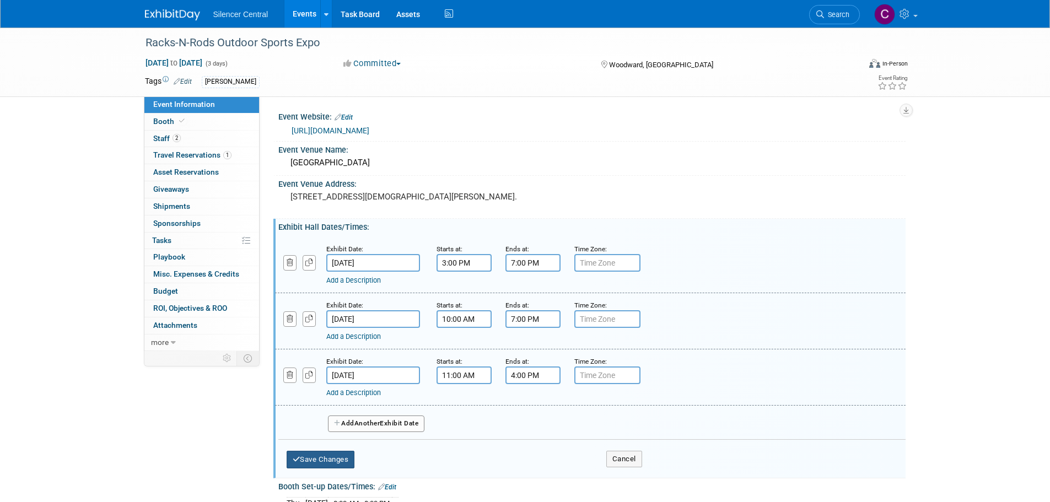
click at [340, 459] on button "Save Changes" at bounding box center [321, 460] width 68 height 18
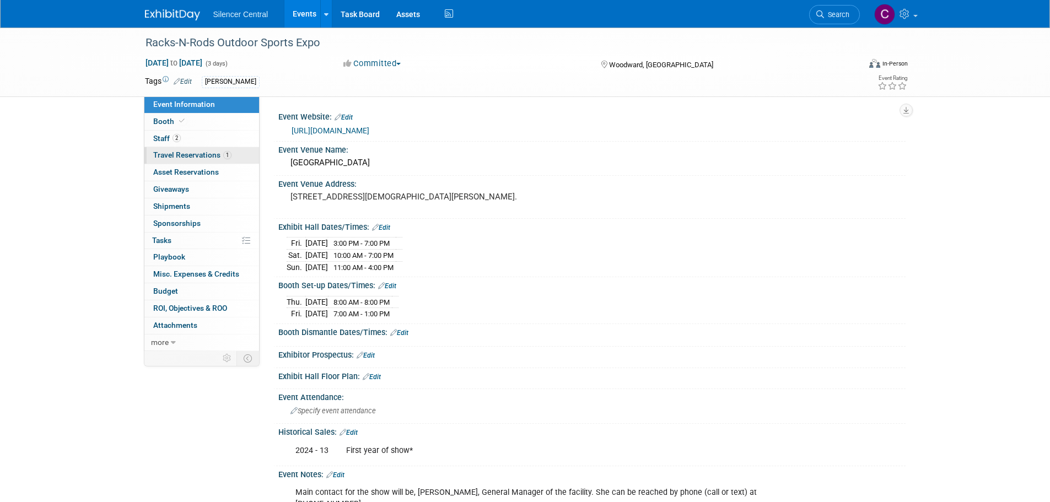
click at [182, 153] on span "Travel Reservations 1" at bounding box center [192, 155] width 78 height 9
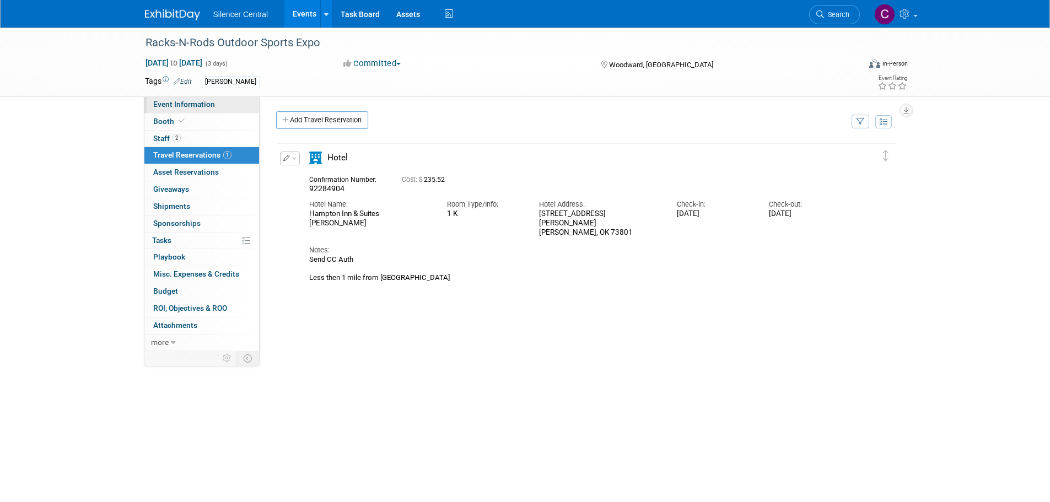
click at [193, 101] on span "Event Information" at bounding box center [184, 104] width 62 height 9
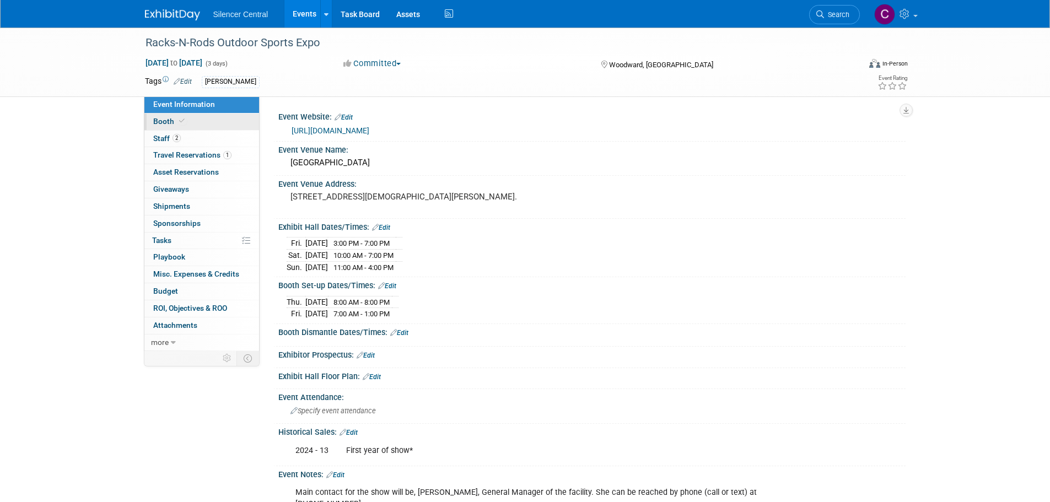
click at [175, 117] on span "Booth" at bounding box center [170, 121] width 34 height 9
